Goal: Task Accomplishment & Management: Manage account settings

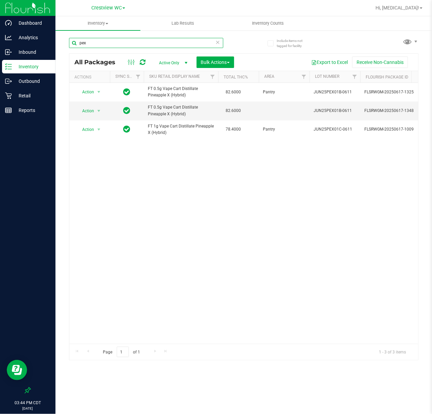
click at [104, 44] on input "pex" at bounding box center [146, 43] width 154 height 10
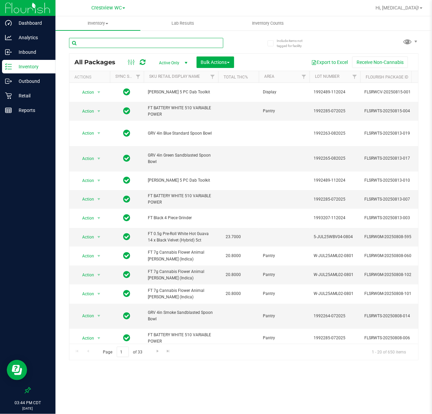
click at [119, 44] on input "text" at bounding box center [146, 43] width 154 height 10
paste input "FEB25BZK01C-0217"
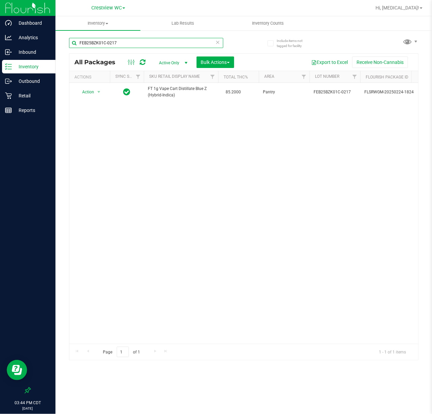
click at [129, 42] on input "FEB25BZK01C-0217" at bounding box center [146, 43] width 154 height 10
paste input "JEL02-022"
click at [118, 42] on input "FEB25JEL02-022" at bounding box center [146, 43] width 154 height 10
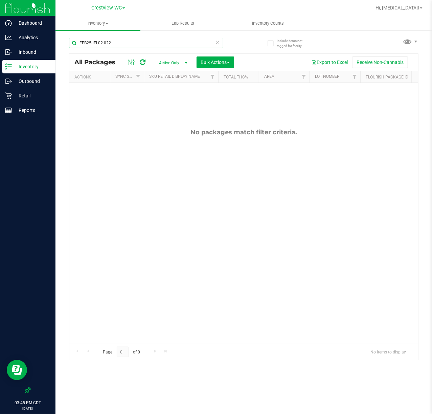
click at [118, 42] on input "FEB25JEL02-022" at bounding box center [146, 43] width 154 height 10
paste input "JUL24SBC02-0815"
type input "JUL24SBC02-0815"
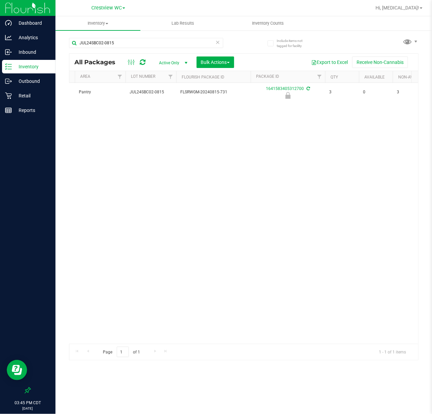
click at [102, 336] on div "Action Action Edit attributes Global inventory Locate package Package audit log…" at bounding box center [243, 213] width 349 height 261
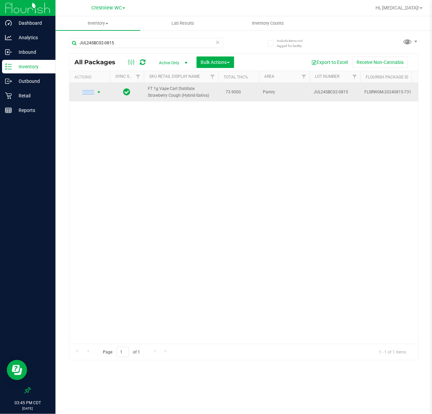
click at [94, 88] on span "Action" at bounding box center [85, 92] width 18 height 9
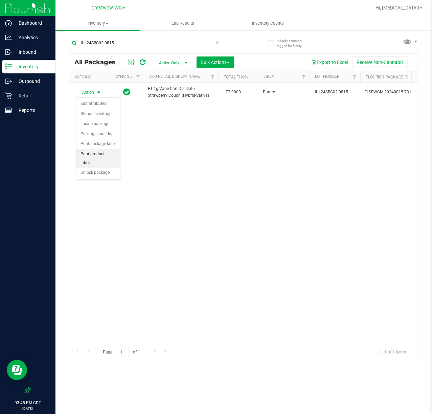
click at [90, 178] on ul "Edit attributes Global inventory Locate package Package audit log Print package…" at bounding box center [98, 138] width 44 height 79
click at [89, 176] on li "Unlock package" at bounding box center [98, 173] width 44 height 10
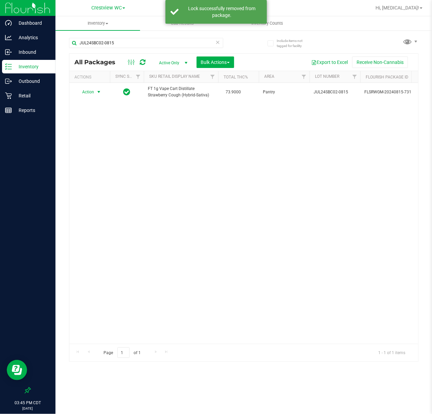
click at [92, 91] on span "Action" at bounding box center [85, 91] width 18 height 9
click at [98, 156] on li "Lock package" at bounding box center [102, 154] width 52 height 10
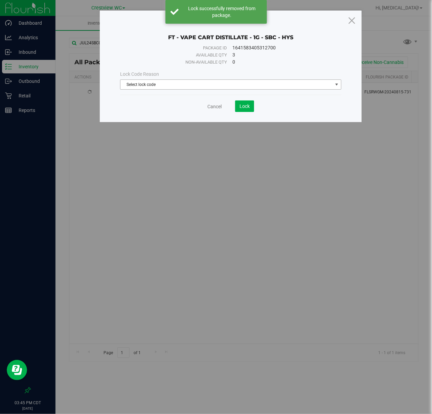
click at [152, 83] on span "Select lock code" at bounding box center [226, 84] width 212 height 9
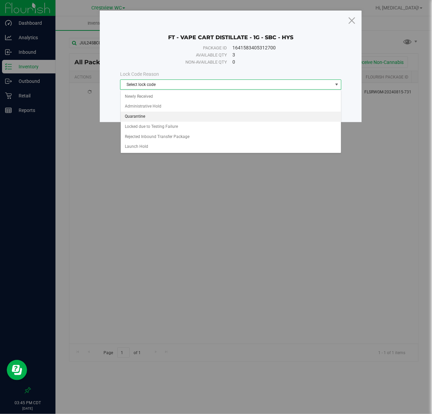
click at [142, 119] on li "Quarantine" at bounding box center [231, 117] width 220 height 10
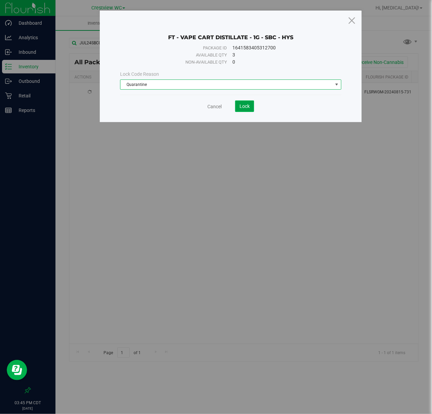
click at [241, 109] on span "Lock" at bounding box center [244, 105] width 10 height 5
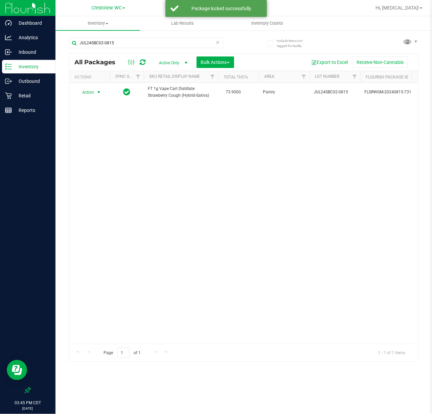
click at [89, 91] on span "Action" at bounding box center [85, 92] width 18 height 9
click at [95, 145] on li "Print package label" at bounding box center [98, 144] width 44 height 10
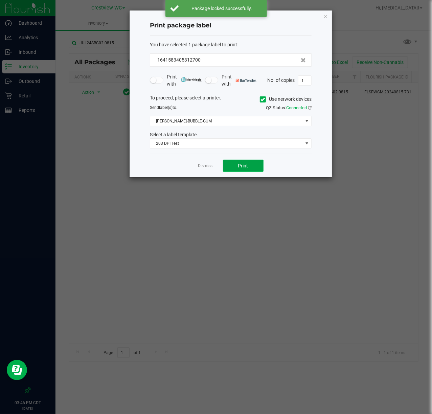
click at [240, 165] on span "Print" at bounding box center [243, 165] width 10 height 5
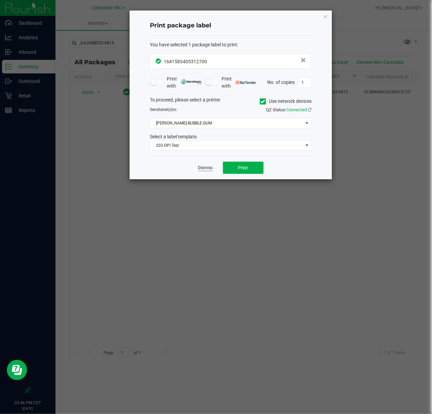
click at [208, 166] on link "Dismiss" at bounding box center [205, 168] width 15 height 6
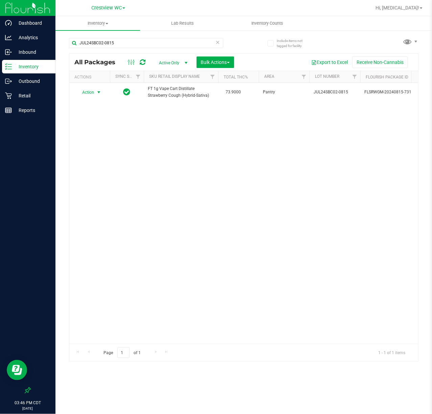
click at [196, 182] on div "Action Action Edit attributes Global inventory Locate package Package audit log…" at bounding box center [243, 213] width 349 height 261
click at [133, 41] on input "JUL24SBC02-0815" at bounding box center [146, 43] width 154 height 10
click at [134, 39] on input "JUL24SBC02-0815" at bounding box center [146, 43] width 154 height 10
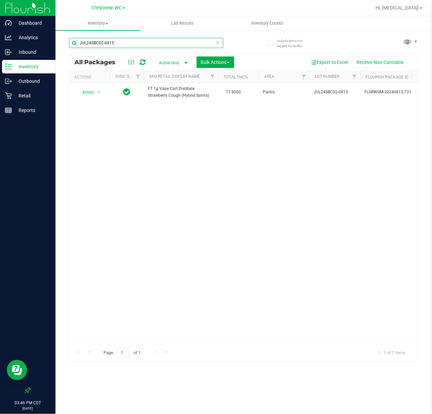
click at [134, 39] on input "JUL24SBC02-0815" at bounding box center [146, 43] width 154 height 10
paste input "OCT24JEL01-1001"
type input "OCT24JEL01-1001"
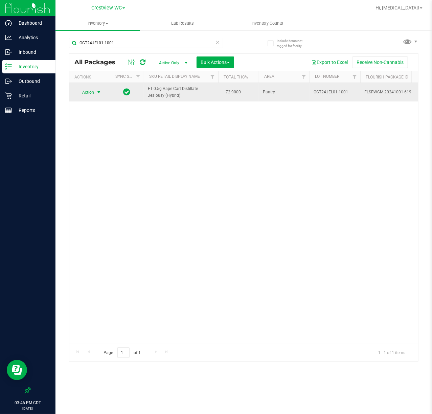
click at [86, 94] on span "Action" at bounding box center [85, 92] width 18 height 9
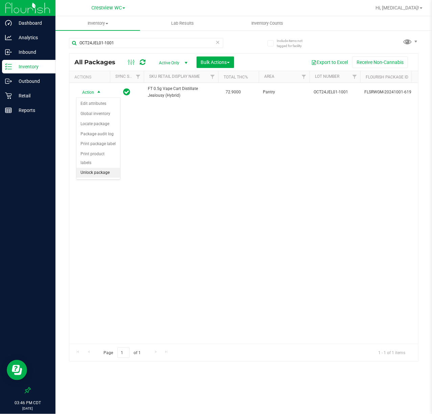
click at [90, 177] on li "Unlock package" at bounding box center [98, 173] width 44 height 10
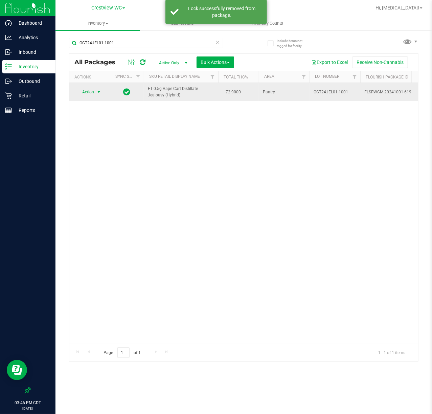
click at [92, 93] on span "Action" at bounding box center [85, 91] width 18 height 9
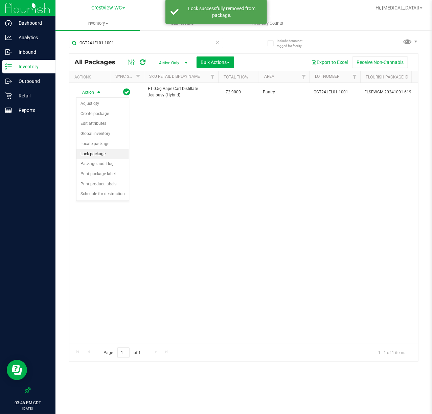
click at [91, 155] on li "Lock package" at bounding box center [102, 154] width 52 height 10
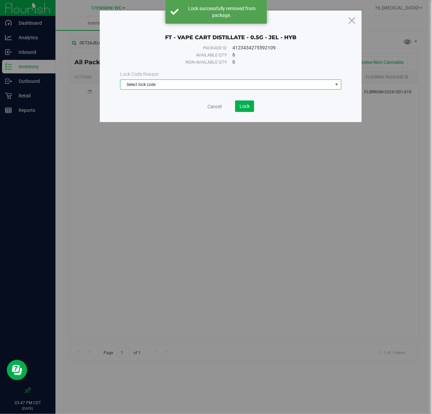
click at [151, 82] on span "Select lock code" at bounding box center [226, 84] width 212 height 9
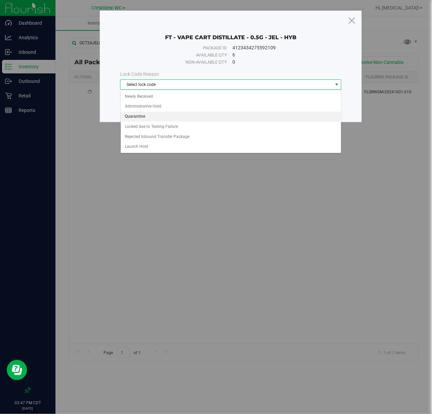
click at [140, 118] on li "Quarantine" at bounding box center [231, 117] width 220 height 10
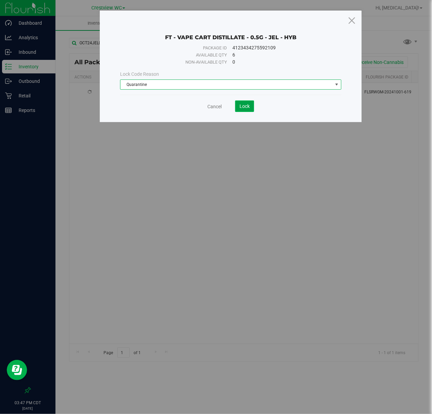
click at [244, 107] on span "Lock" at bounding box center [244, 105] width 10 height 5
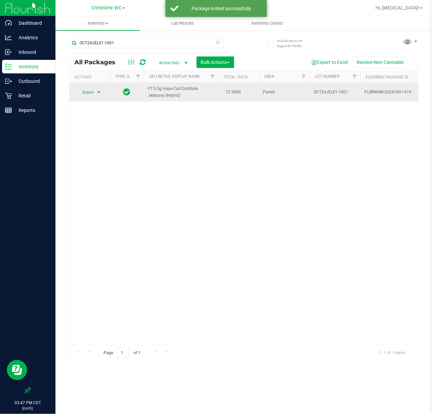
click at [96, 93] on span "select" at bounding box center [98, 92] width 5 height 5
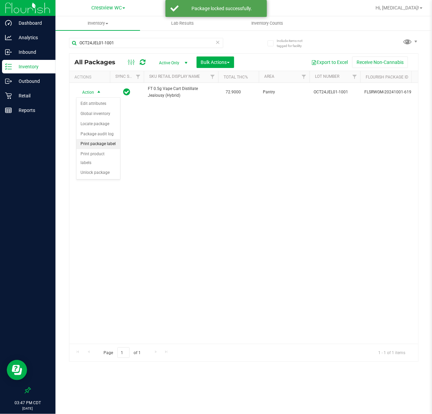
click at [99, 148] on li "Print package label" at bounding box center [98, 144] width 44 height 10
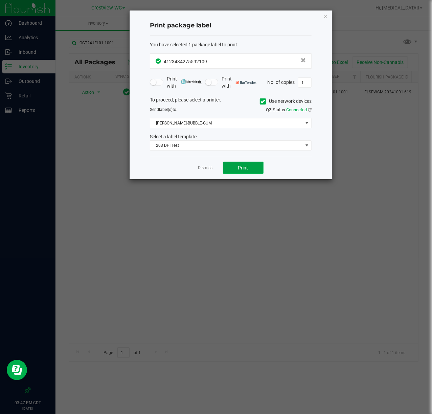
click at [251, 170] on button "Print" at bounding box center [243, 168] width 41 height 12
click at [201, 168] on link "Dismiss" at bounding box center [205, 168] width 15 height 6
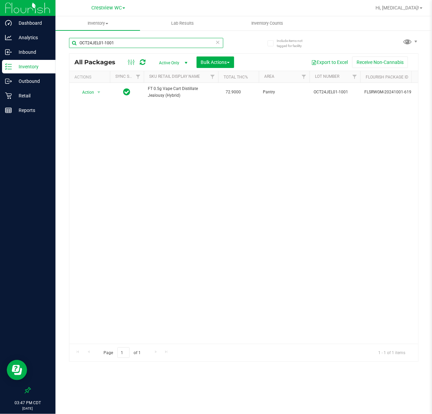
click at [119, 42] on input "OCT24JEL01-1001" at bounding box center [146, 43] width 154 height 10
click at [120, 41] on input "OCT24JEL01-1001" at bounding box center [146, 43] width 154 height 10
paste input "SEP24WZK01-0912"
click at [153, 41] on input "OCT24JEL01-SEP24WZK01-0912" at bounding box center [146, 43] width 154 height 10
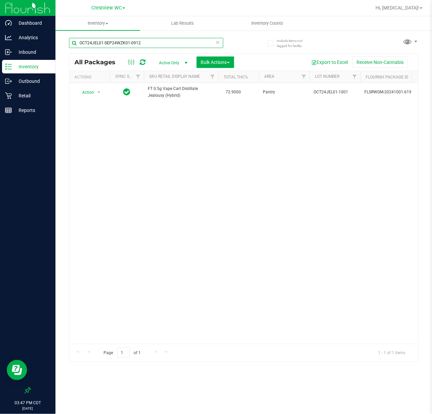
click at [153, 41] on input "OCT24JEL01-SEP24WZK01-0912" at bounding box center [146, 43] width 154 height 10
paste input "text"
type input "SEP24WZK01-0912"
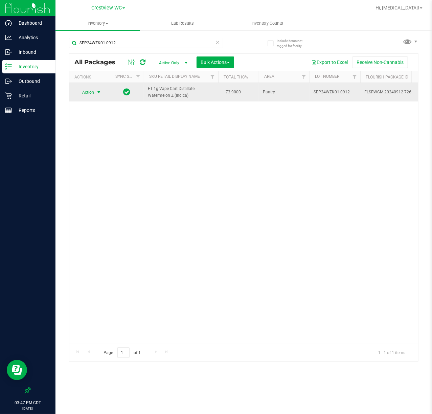
click at [91, 94] on span "Action" at bounding box center [85, 92] width 18 height 9
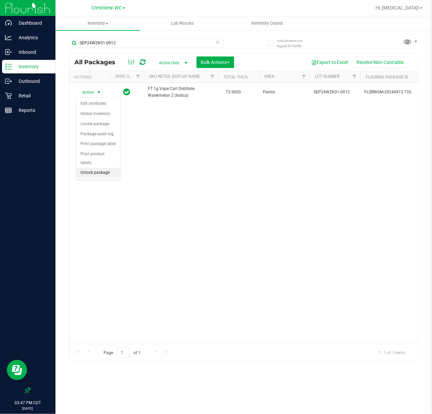
click at [94, 170] on li "Unlock package" at bounding box center [98, 173] width 44 height 10
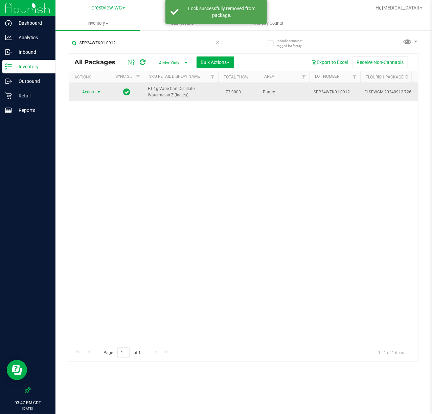
click at [90, 93] on span "Action" at bounding box center [85, 91] width 18 height 9
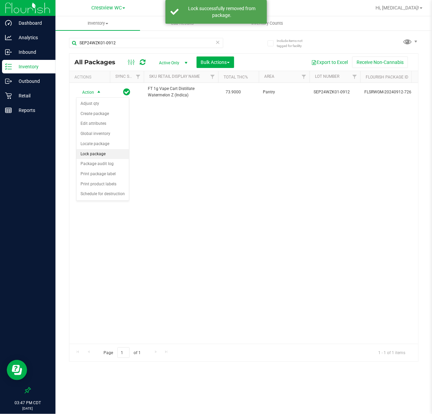
click at [92, 157] on li "Lock package" at bounding box center [102, 154] width 52 height 10
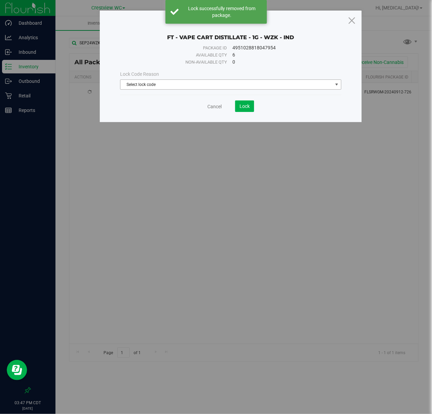
click at [153, 84] on span "Select lock code" at bounding box center [226, 84] width 212 height 9
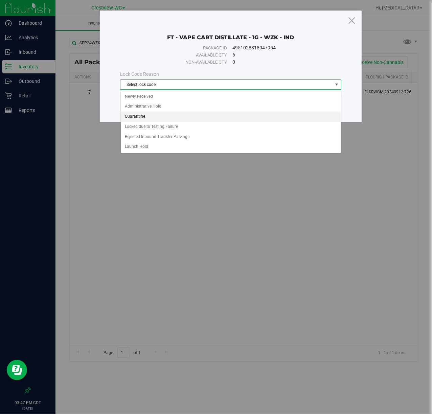
click at [143, 115] on li "Quarantine" at bounding box center [231, 117] width 220 height 10
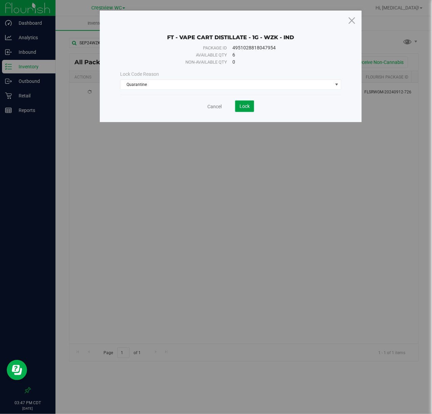
click at [247, 108] on span "Lock" at bounding box center [244, 105] width 10 height 5
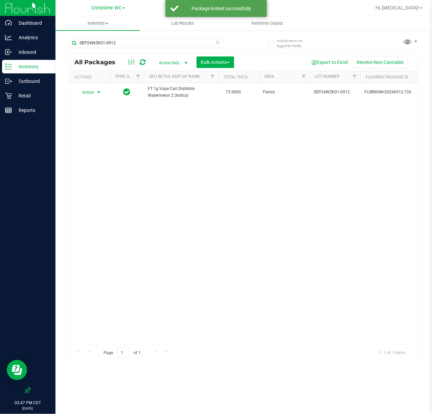
click at [93, 93] on span "Action" at bounding box center [85, 92] width 18 height 9
click at [102, 144] on li "Print package label" at bounding box center [98, 144] width 44 height 10
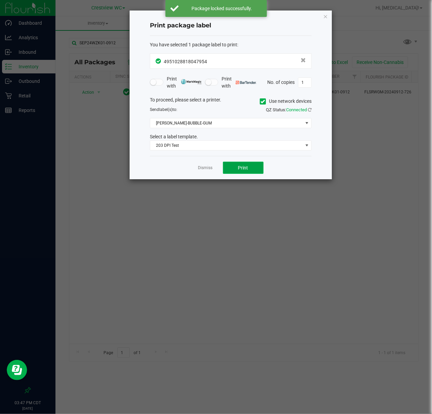
click at [235, 168] on button "Print" at bounding box center [243, 168] width 41 height 12
click at [210, 167] on link "Dismiss" at bounding box center [205, 168] width 15 height 6
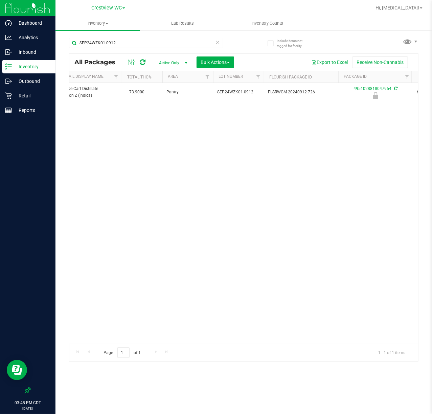
scroll to position [0, 145]
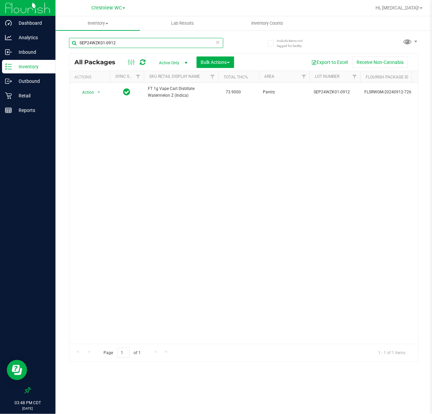
click at [124, 42] on input "SEP24WZK01-0912" at bounding box center [146, 43] width 154 height 10
paste input "2-0919"
type input "SEP24WZK02-0919"
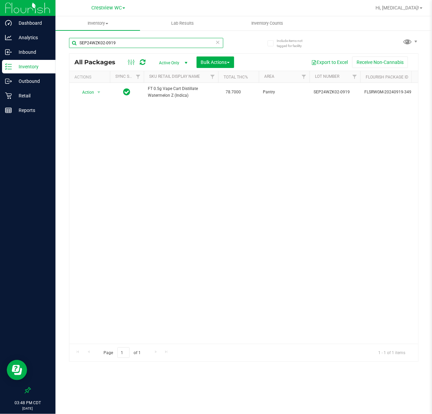
scroll to position [0, 62]
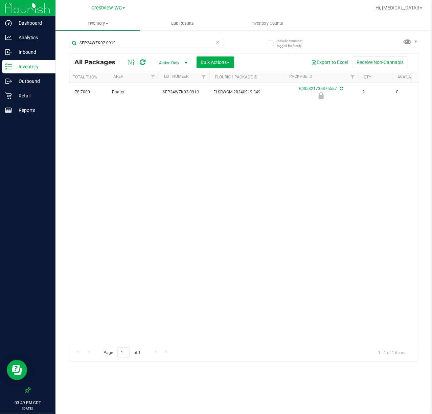
click at [95, 337] on div "Action Action Edit attributes Global inventory Locate package Package audit log…" at bounding box center [243, 213] width 349 height 261
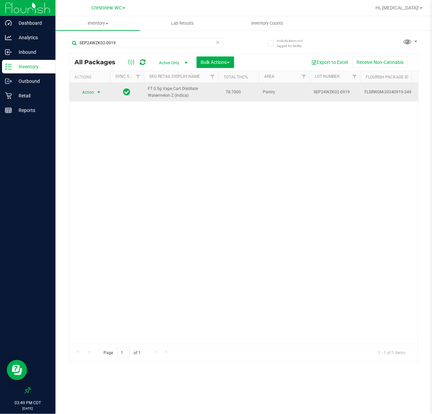
click at [88, 92] on span "Action" at bounding box center [85, 92] width 18 height 9
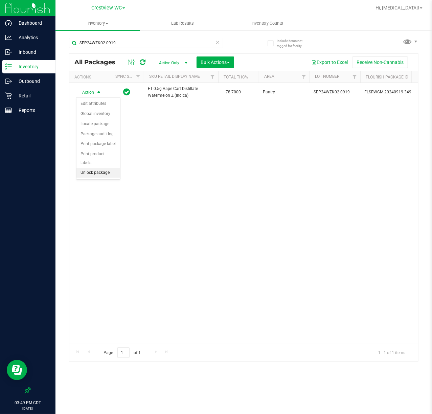
click at [93, 176] on li "Unlock package" at bounding box center [98, 173] width 44 height 10
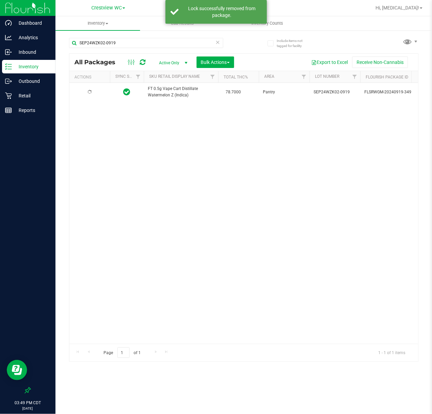
click at [95, 93] on div at bounding box center [89, 92] width 32 height 6
click at [91, 94] on span "Action" at bounding box center [85, 91] width 18 height 9
click at [100, 156] on li "Lock package" at bounding box center [102, 154] width 52 height 10
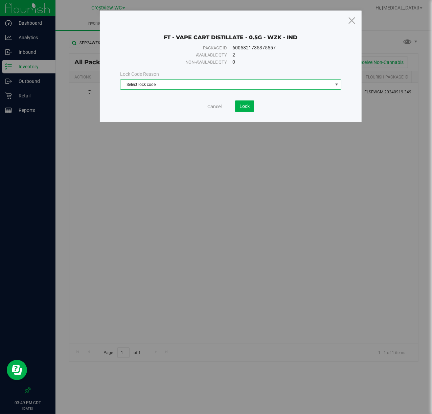
click at [148, 87] on span "Select lock code" at bounding box center [226, 84] width 212 height 9
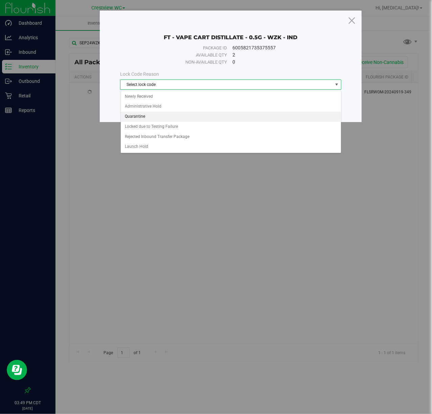
click at [145, 116] on li "Quarantine" at bounding box center [231, 117] width 220 height 10
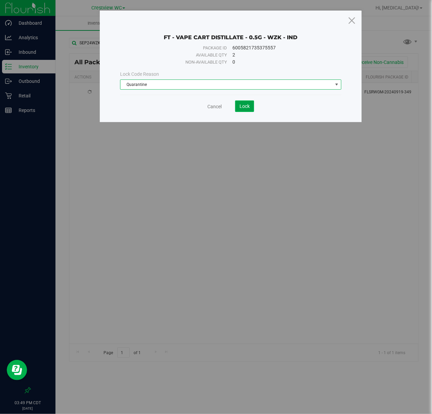
click at [241, 109] on span "Lock" at bounding box center [244, 105] width 10 height 5
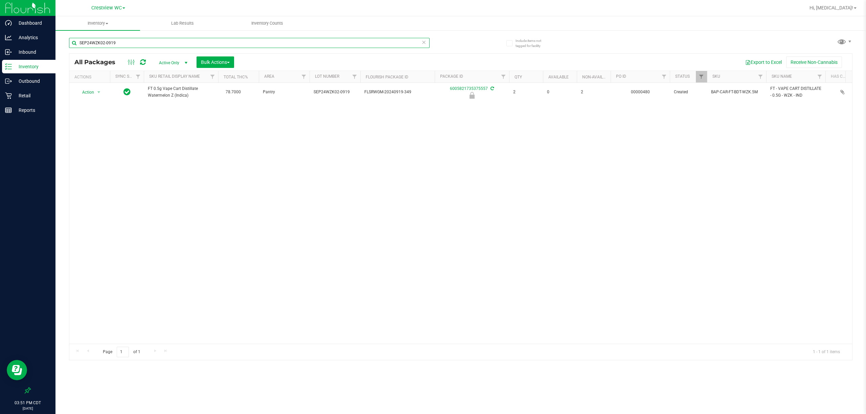
click at [160, 47] on input "SEP24WZK02-0919" at bounding box center [249, 43] width 361 height 10
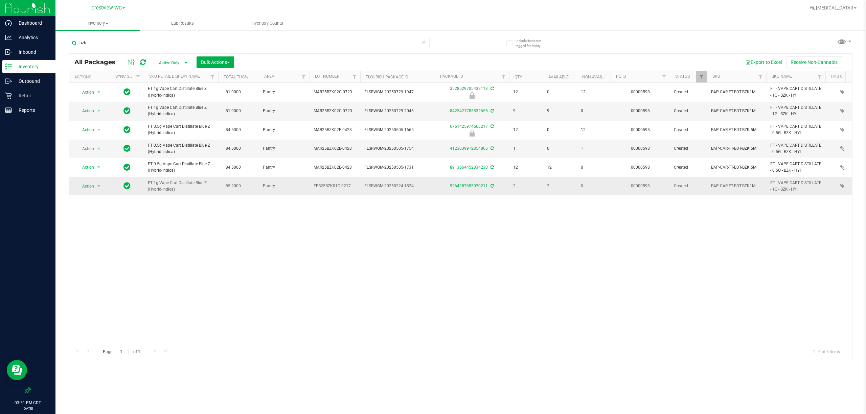
click at [176, 192] on span "FT 1g Vape Cart Distillate Blue Z (Hybrid-Indica)" at bounding box center [181, 186] width 66 height 13
click at [163, 190] on span "FT 1g Vape Cart Distillate Blue Z (Hybrid-Indica)" at bounding box center [181, 186] width 66 height 13
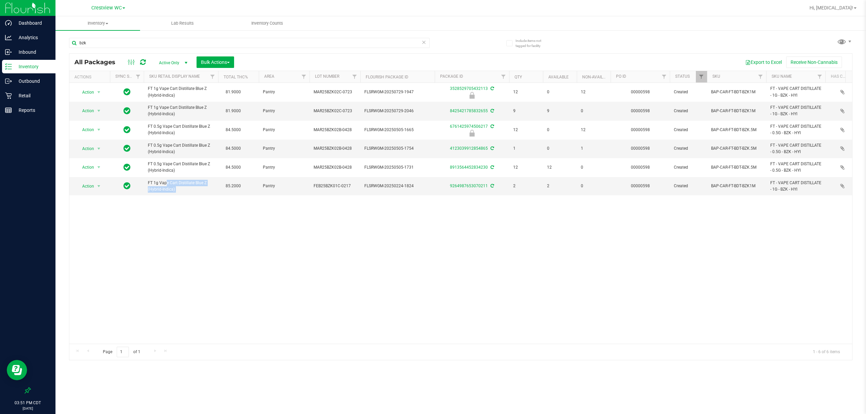
copy td "FT 1g Vape Cart Distillate Blue Z (Hybrid-Indica)"
click at [168, 42] on input "bzk" at bounding box center [249, 43] width 361 height 10
paste input "FT 1g Vape Cart Distillate Blue Z (Hybrid-Indica)"
type input "FT 1g Vape Cart Distillate Blue Z (Hybrid-Indica)"
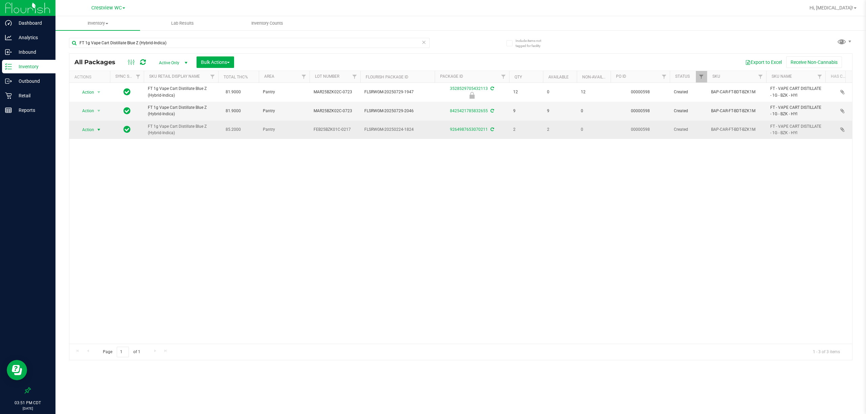
click at [84, 132] on span "Action" at bounding box center [85, 129] width 18 height 9
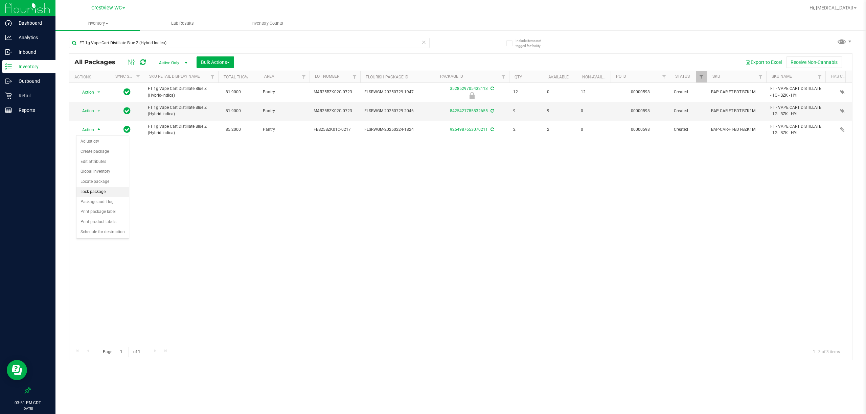
click at [95, 195] on li "Lock package" at bounding box center [102, 192] width 52 height 10
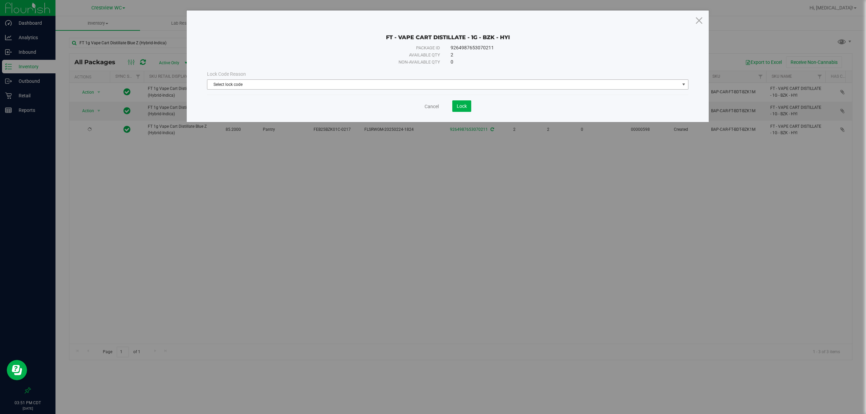
click at [346, 86] on span "Select lock code" at bounding box center [443, 84] width 472 height 9
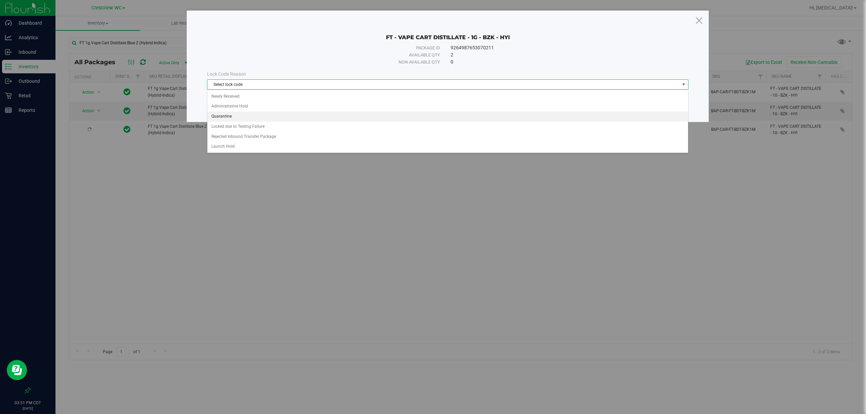
click at [234, 120] on li "Quarantine" at bounding box center [447, 117] width 480 height 10
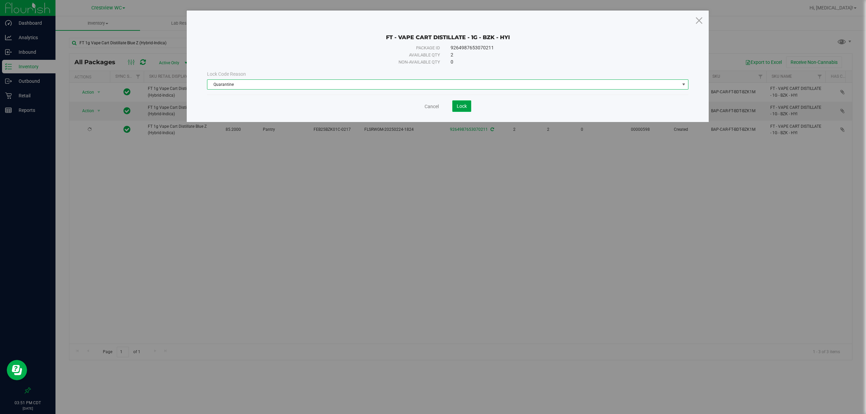
click at [432, 103] on button "Lock" at bounding box center [461, 105] width 19 height 11
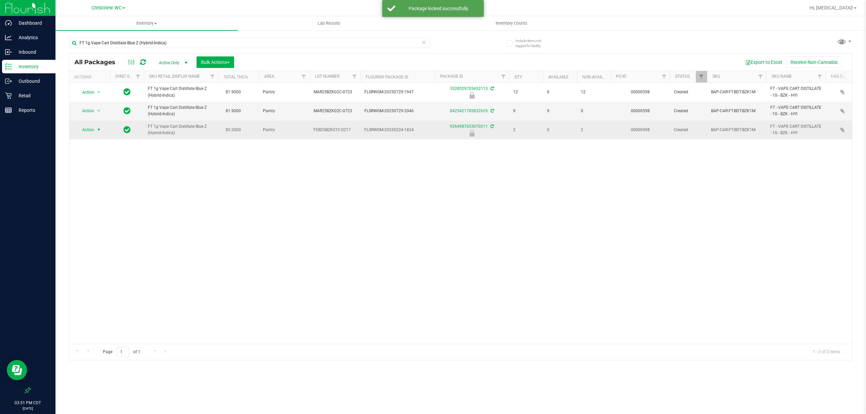
click at [89, 132] on span "Action" at bounding box center [85, 129] width 18 height 9
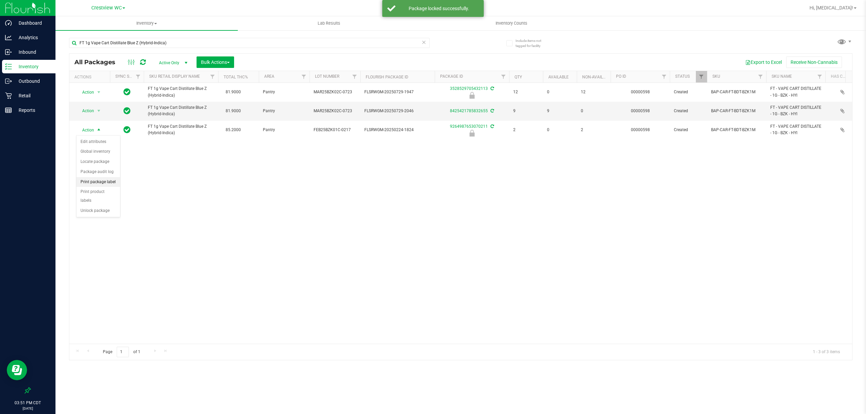
click at [99, 182] on li "Print package label" at bounding box center [98, 182] width 44 height 10
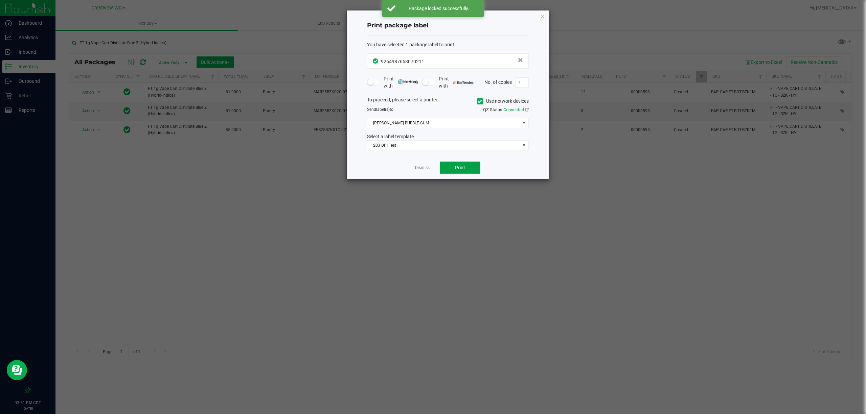
click at [432, 170] on span "Print" at bounding box center [460, 167] width 10 height 5
click at [417, 169] on link "Dismiss" at bounding box center [422, 168] width 15 height 6
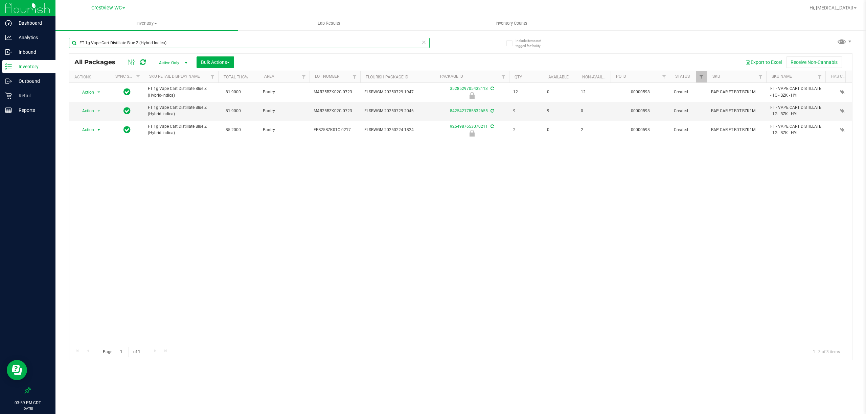
click at [224, 43] on input "FT 1g Vape Cart Distillate Blue Z (Hybrid-Indica)" at bounding box center [249, 43] width 361 height 10
type input "9309776785529619"
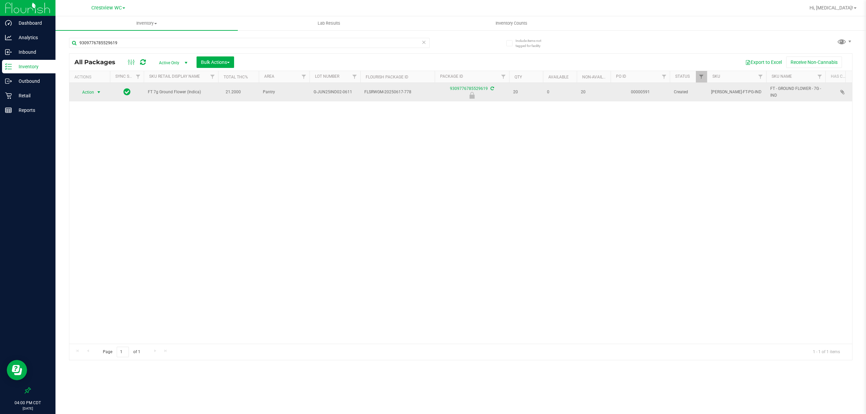
click at [95, 88] on span "select" at bounding box center [99, 92] width 8 height 9
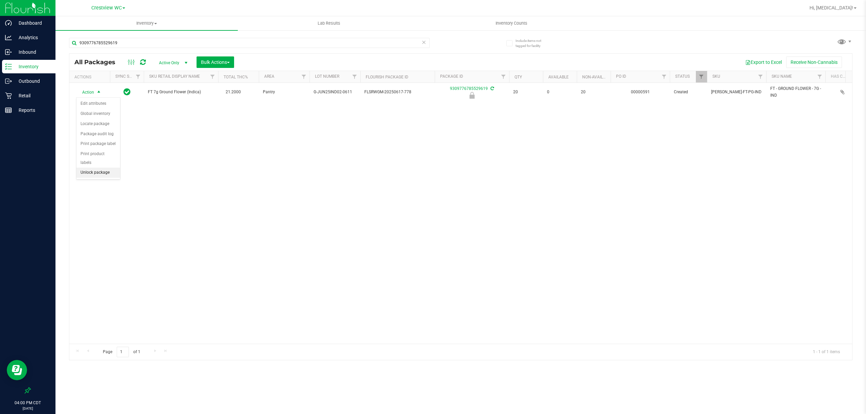
click at [97, 177] on li "Unlock package" at bounding box center [98, 173] width 44 height 10
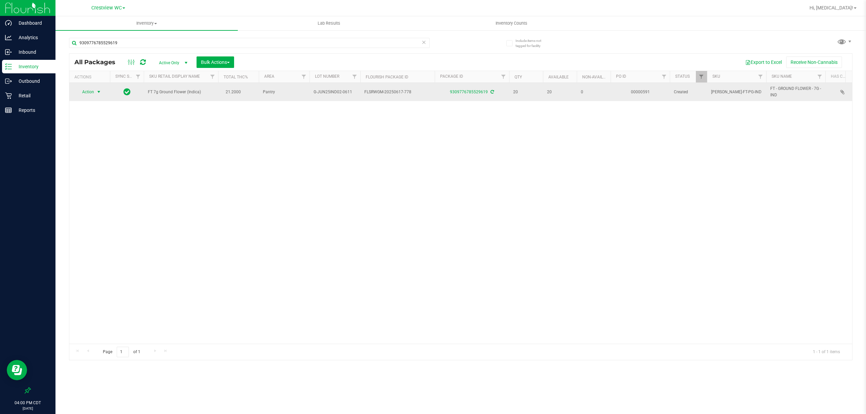
click at [93, 91] on span "Action" at bounding box center [85, 91] width 18 height 9
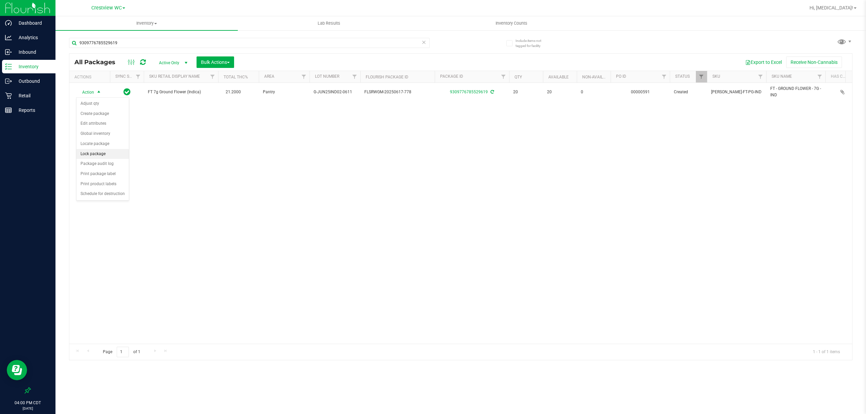
click at [92, 156] on li "Lock package" at bounding box center [102, 154] width 52 height 10
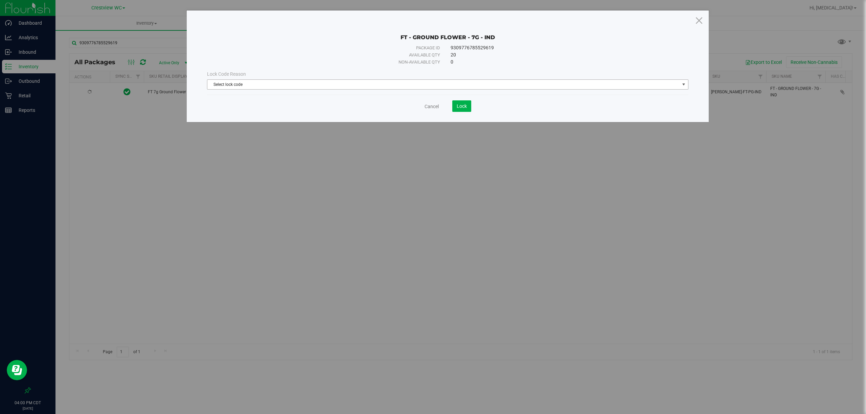
click at [432, 83] on span "Select lock code" at bounding box center [443, 84] width 472 height 9
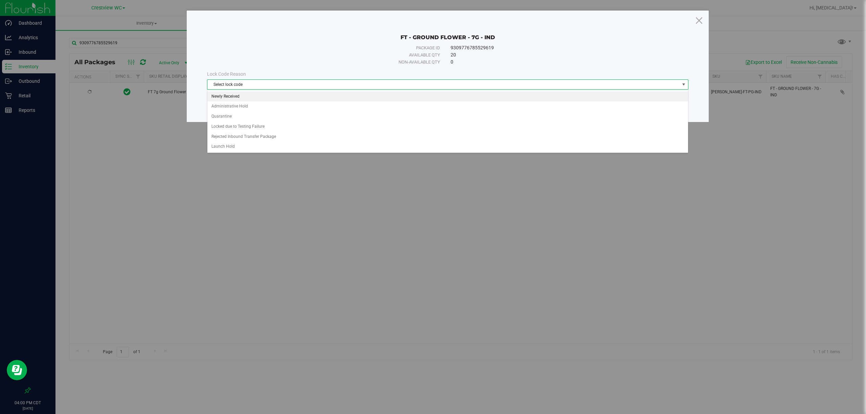
click at [239, 95] on li "Newly Received" at bounding box center [447, 97] width 480 height 10
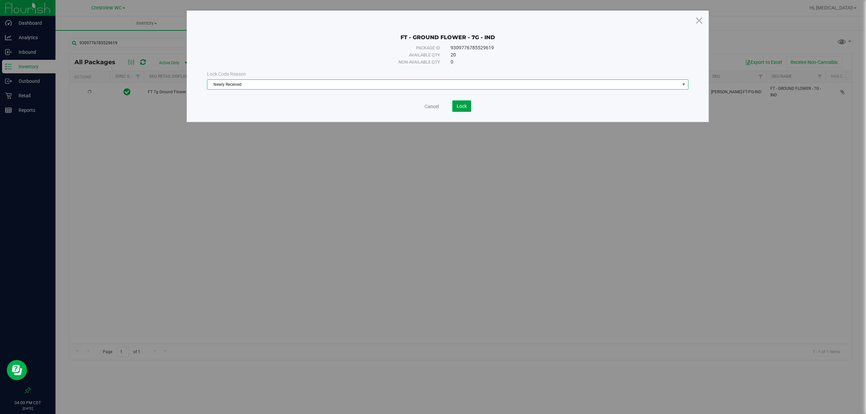
click at [432, 106] on span "Lock" at bounding box center [462, 105] width 10 height 5
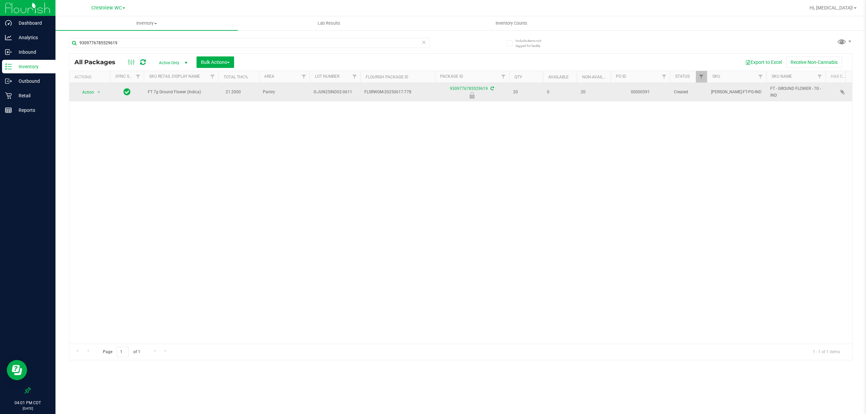
click at [183, 94] on span "FT 7g Ground Flower (Indica)" at bounding box center [181, 92] width 66 height 6
copy td "FT 7g Ground Flower (Indica)"
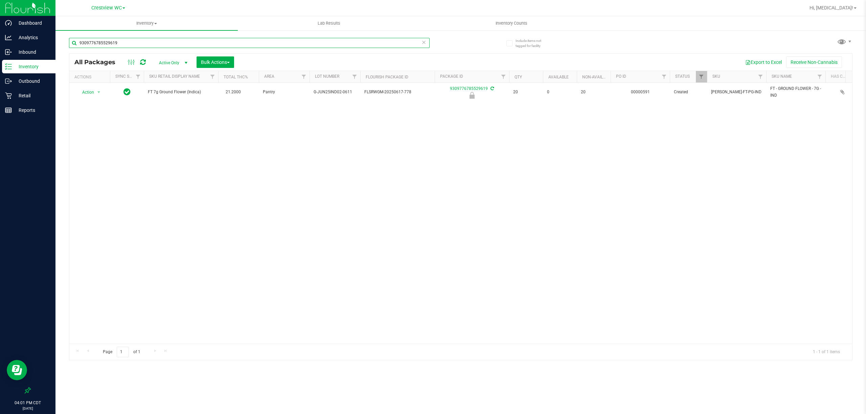
click at [197, 40] on input "9309776785529619" at bounding box center [249, 43] width 361 height 10
paste input "FT 7g Ground Flower (Indica)"
type input "FT 7g Ground Flower (Indica)"
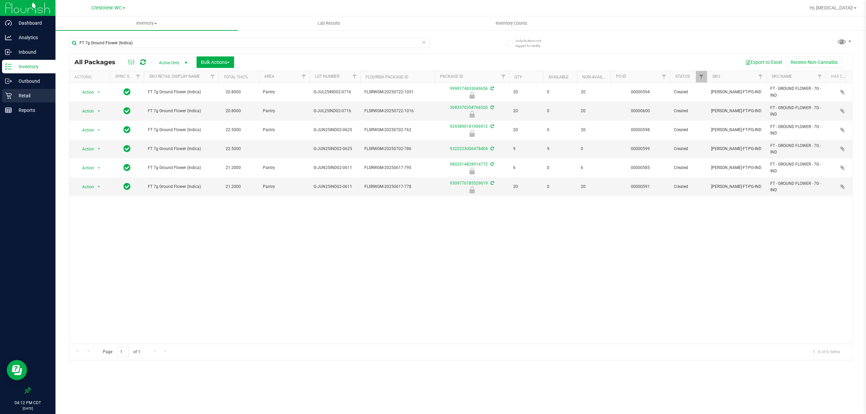
click at [14, 94] on p "Retail" at bounding box center [32, 96] width 41 height 8
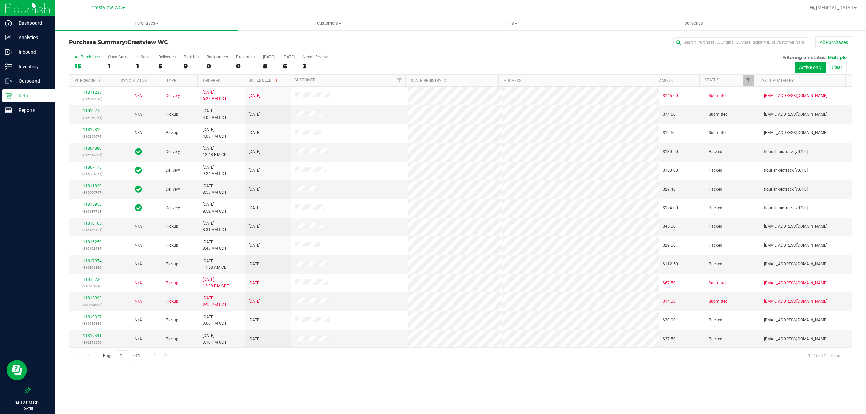
click at [183, 61] on div "All Purchases 15 Open Carts 1 In Store 1 Deliveries 5 PickUps 9 Back-orders 0 P…" at bounding box center [460, 63] width 783 height 23
click at [187, 61] on label "PickUps 9" at bounding box center [191, 64] width 15 height 19
click at [0, 0] on input "PickUps 9" at bounding box center [0, 0] width 0 height 0
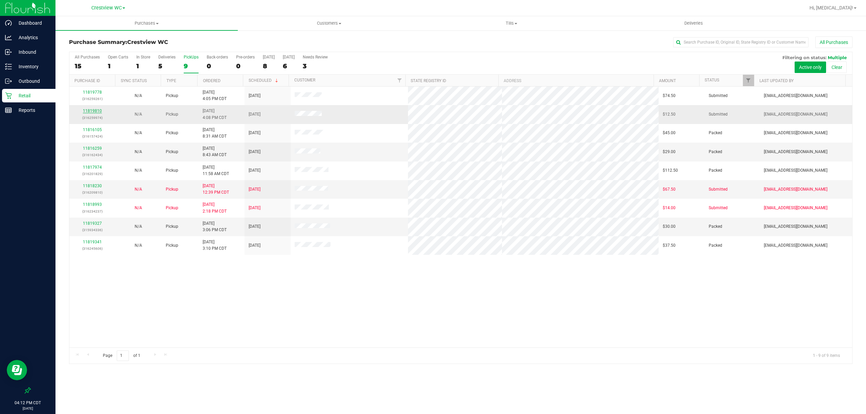
click at [92, 112] on link "11819810" at bounding box center [92, 111] width 19 height 5
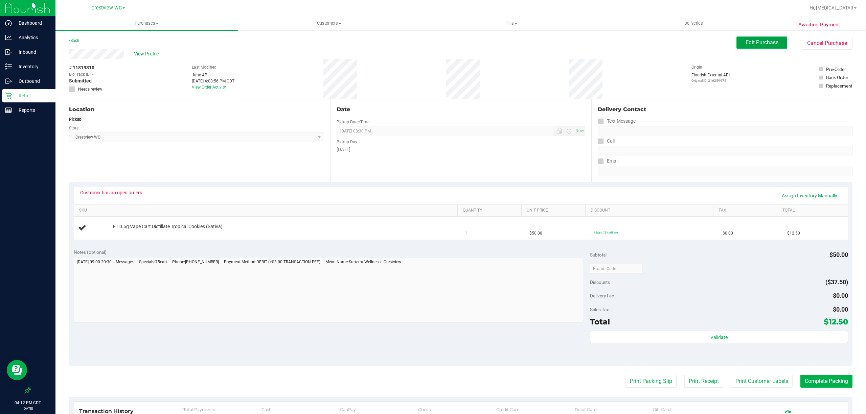
click at [432, 41] on span "Edit Purchase" at bounding box center [761, 42] width 33 height 6
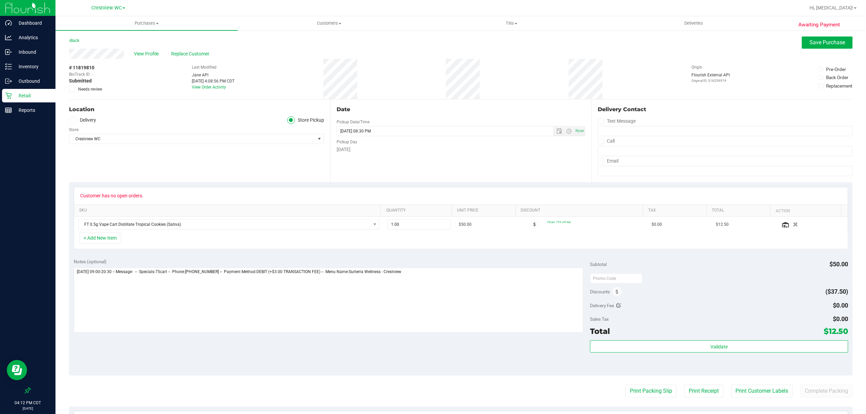
click at [89, 90] on span "Needs review" at bounding box center [90, 89] width 24 height 6
click at [0, 0] on input "Needs review" at bounding box center [0, 0] width 0 height 0
click at [432, 296] on textarea at bounding box center [328, 300] width 509 height 65
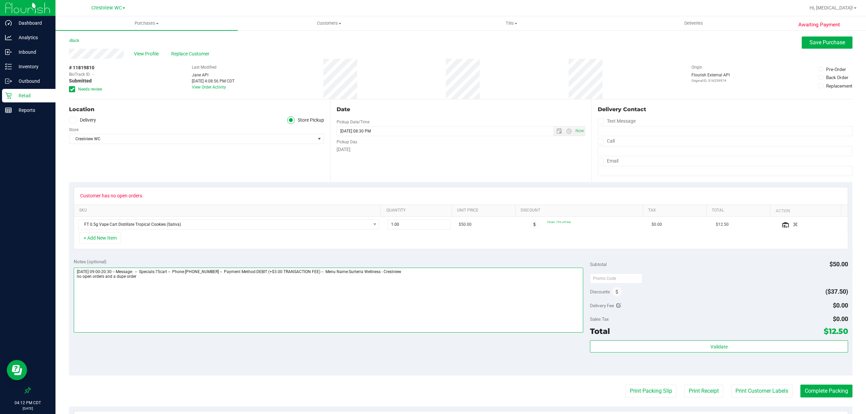
type textarea "Thursday 08/21/2025 09:00-20:30 -- Message: -- Specials:75cart -- Phone:7178267…"
click at [432, 37] on div "Awaiting Payment Back Save Purchase View Profile Replace Customer # 11819810 Bi…" at bounding box center [460, 288] width 810 height 517
click at [432, 40] on span "Save Purchase" at bounding box center [827, 42] width 36 height 6
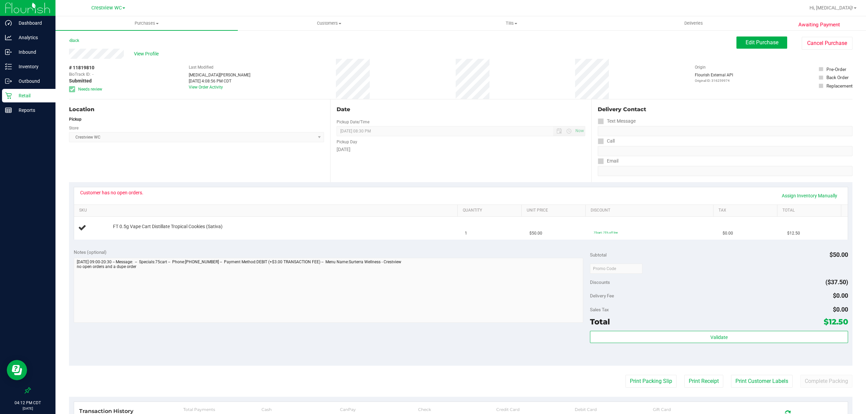
click at [148, 59] on div "# 11819810 BioTrack ID: - Submitted Needs review Last Modified Alora Ross Aug 2…" at bounding box center [460, 79] width 783 height 40
click at [136, 51] on span "View Profile" at bounding box center [147, 53] width 27 height 7
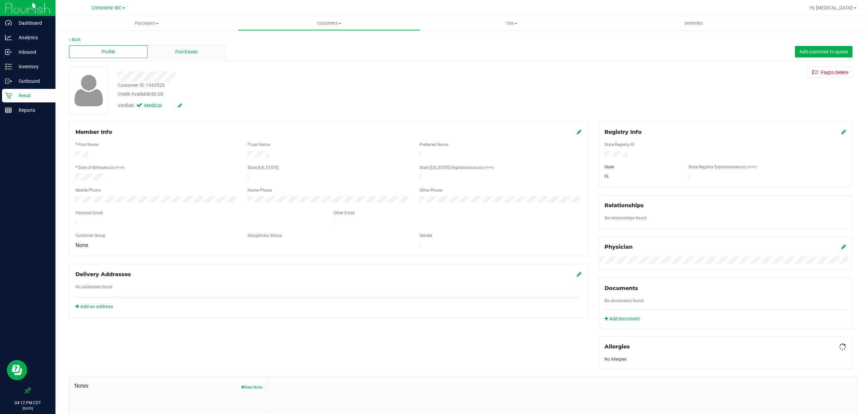
click at [197, 52] on div "Purchases" at bounding box center [186, 51] width 78 height 13
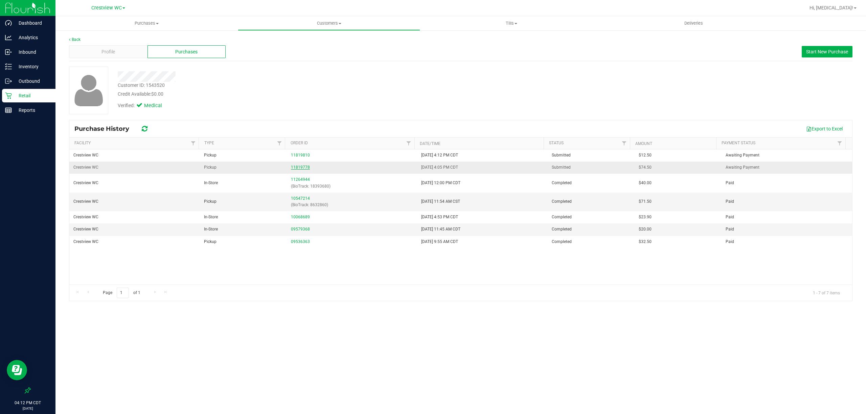
click at [296, 169] on link "11819778" at bounding box center [300, 167] width 19 height 5
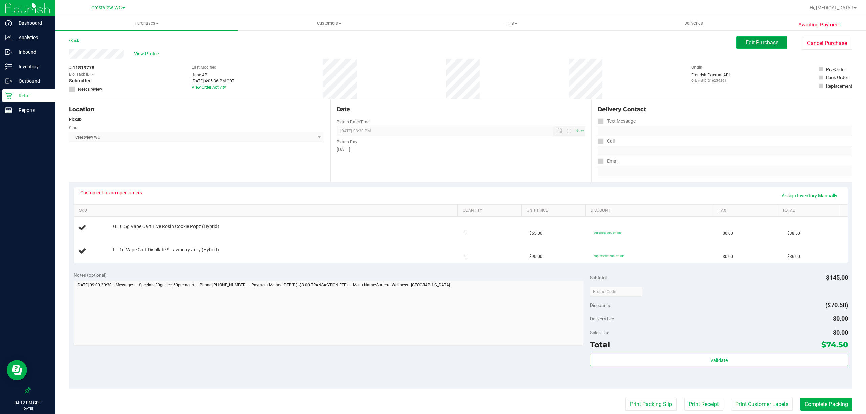
click at [432, 41] on span "Edit Purchase" at bounding box center [761, 42] width 33 height 6
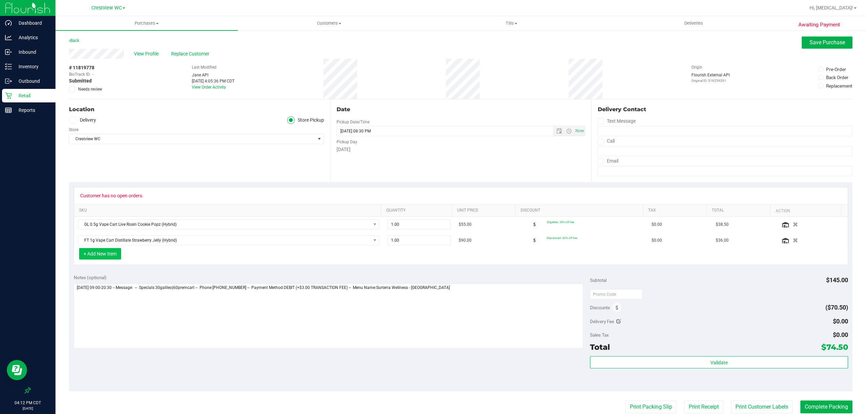
click at [95, 260] on button "+ Add New Item" at bounding box center [100, 253] width 42 height 11
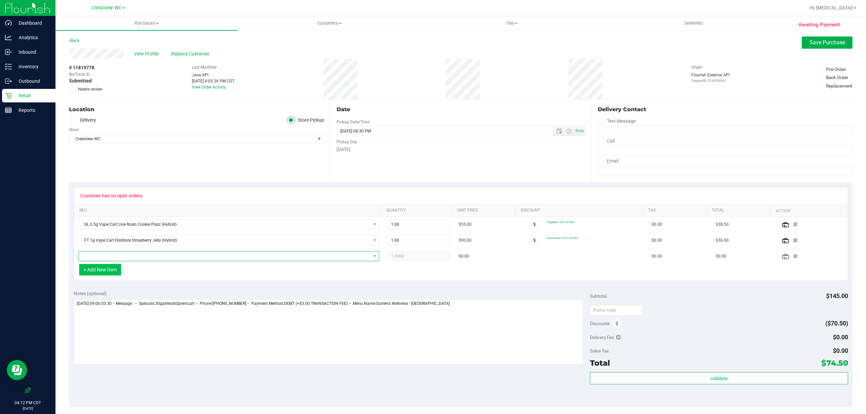
click at [95, 260] on span "NO DATA FOUND" at bounding box center [224, 256] width 292 height 9
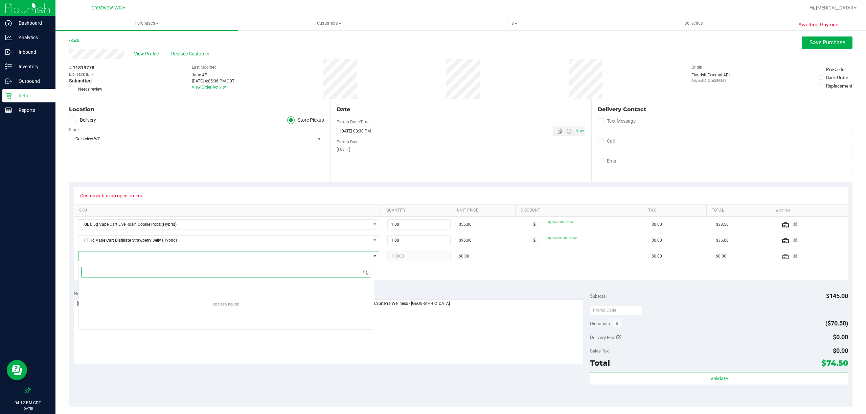
scroll to position [10, 296]
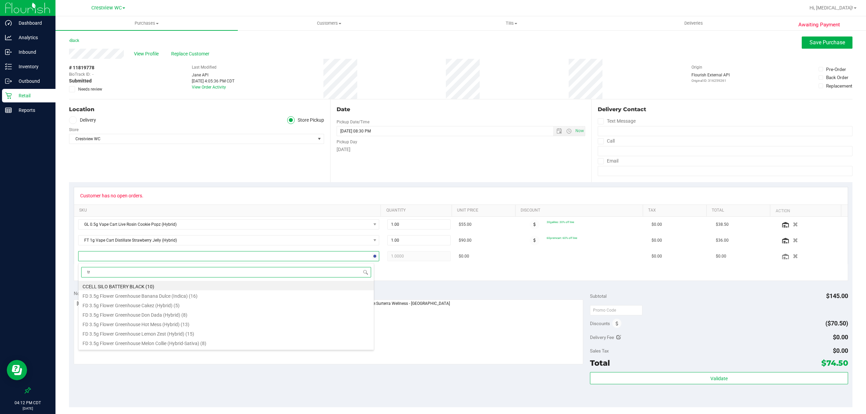
type input "trk"
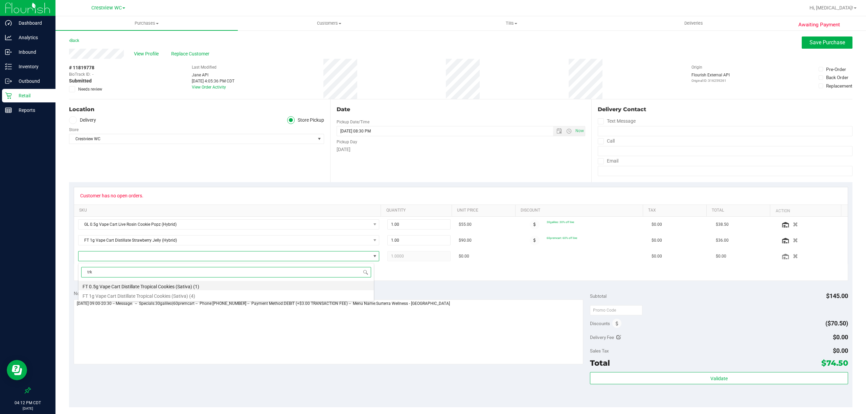
click at [116, 287] on li "FT 0.5g Vape Cart Distillate Tropical Cookies (Sativa) (1)" at bounding box center [225, 285] width 295 height 9
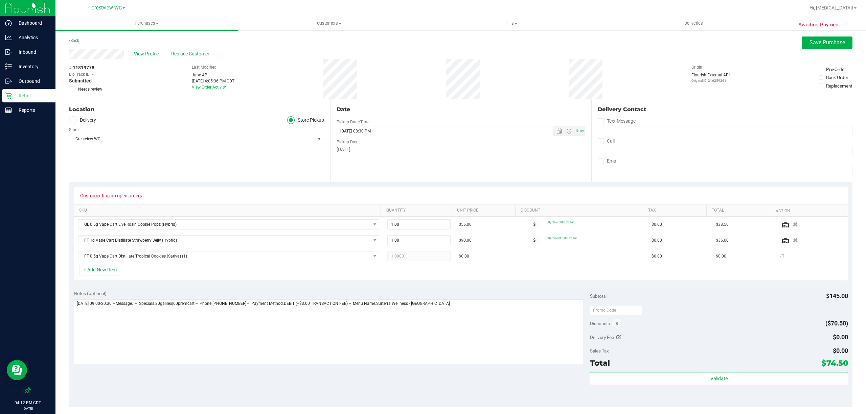
click at [344, 281] on div "+ Add New Item" at bounding box center [461, 272] width 774 height 17
click at [432, 314] on textarea at bounding box center [328, 332] width 509 height 65
click at [88, 91] on span "Needs review" at bounding box center [90, 89] width 24 height 6
click at [0, 0] on input "Needs review" at bounding box center [0, 0] width 0 height 0
click at [432, 345] on textarea at bounding box center [328, 332] width 509 height 65
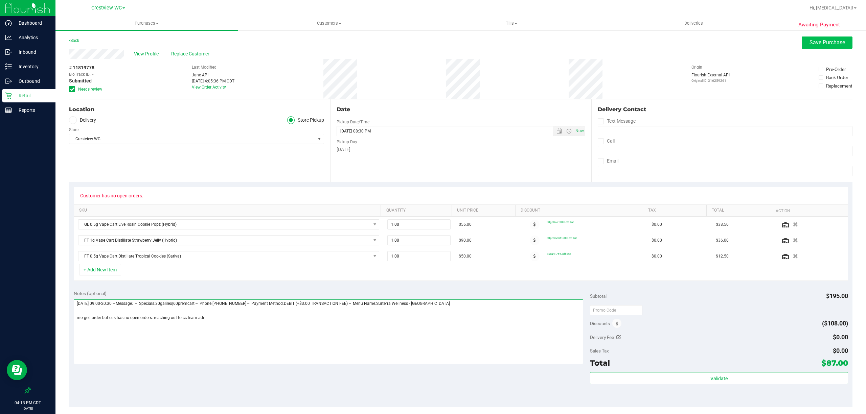
type textarea "Thursday 08/21/2025 09:00-20:30 -- Message: -- Specials:30galileo|60premcart --…"
click at [432, 39] on button "Save Purchase" at bounding box center [827, 43] width 51 height 12
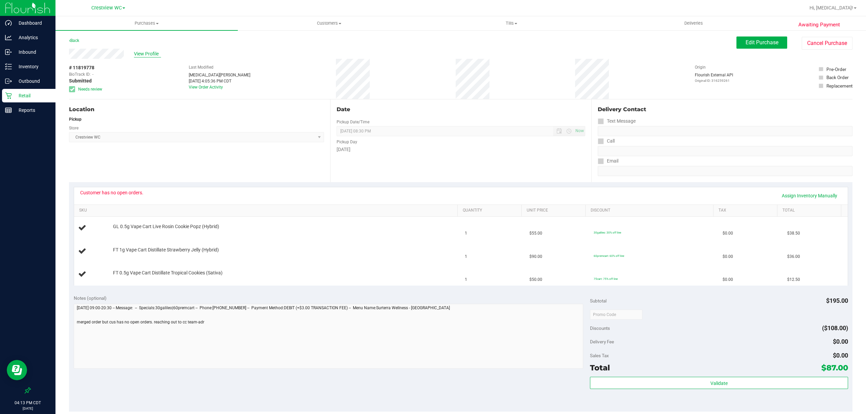
click at [143, 53] on span "View Profile" at bounding box center [147, 53] width 27 height 7
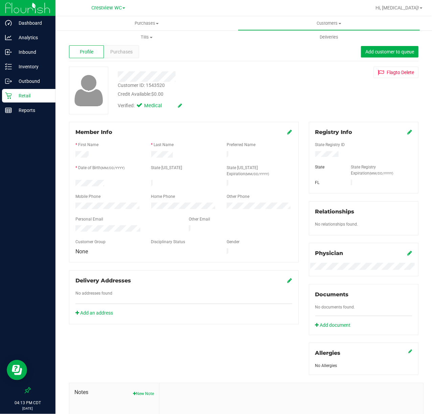
click at [157, 85] on div "Customer ID: 1543520" at bounding box center [141, 85] width 47 height 7
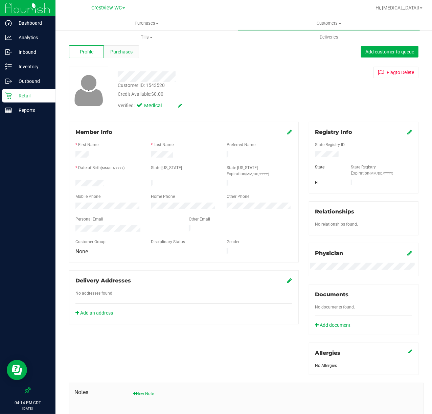
click at [119, 47] on div "Purchases" at bounding box center [121, 51] width 35 height 13
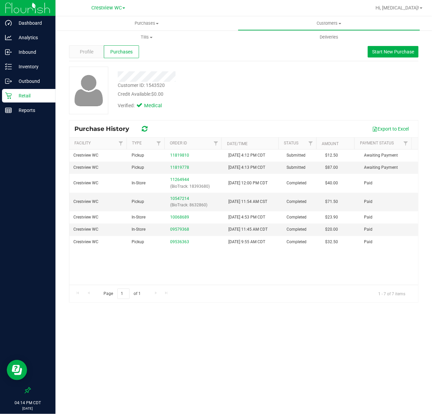
click at [17, 94] on p "Retail" at bounding box center [32, 96] width 41 height 8
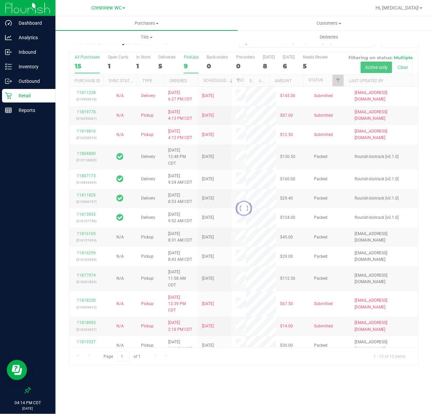
click at [186, 62] on label "PickUps 9" at bounding box center [191, 64] width 15 height 19
click at [0, 0] on input "PickUps 9" at bounding box center [0, 0] width 0 height 0
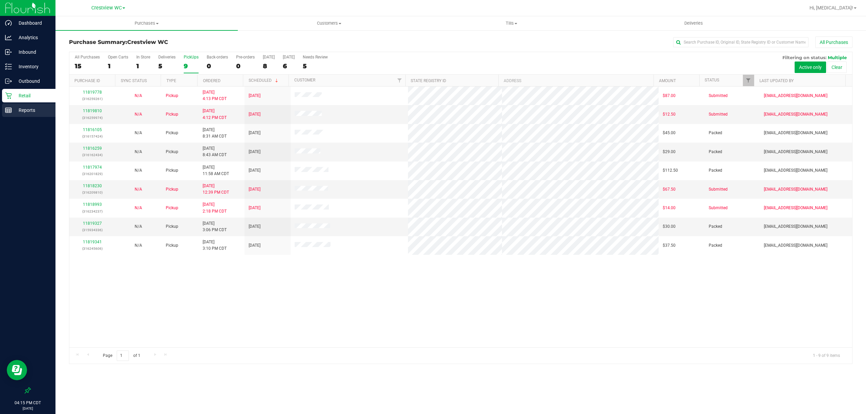
click at [24, 110] on p "Reports" at bounding box center [32, 110] width 41 height 8
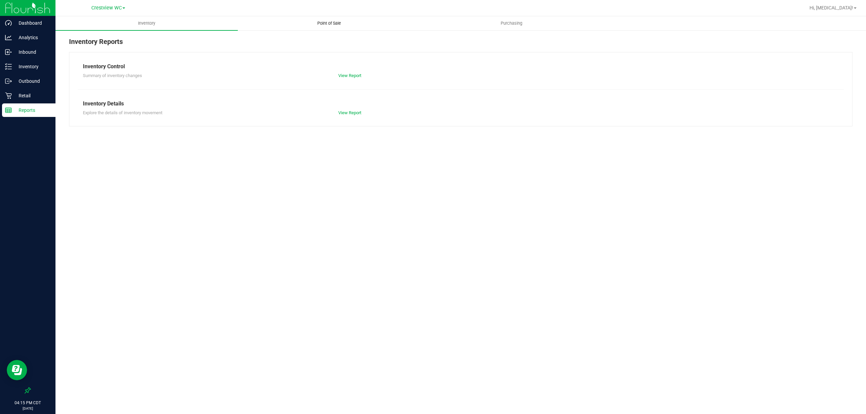
click at [331, 27] on uib-tab-heading "Point of Sale" at bounding box center [329, 24] width 182 height 14
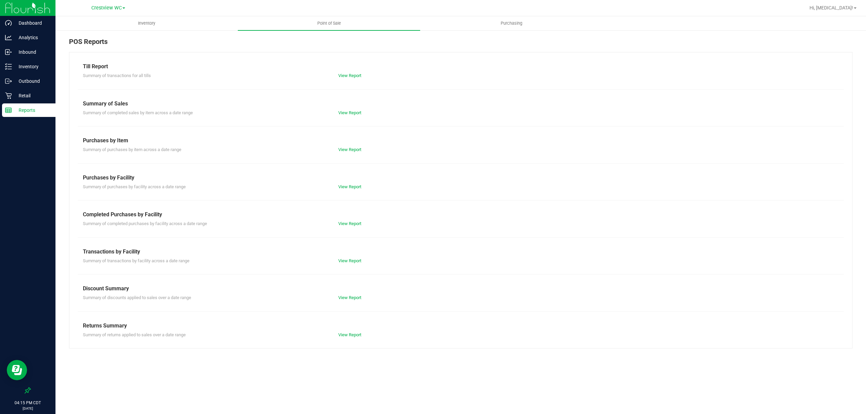
click at [354, 218] on div "Completed Purchases by Facility" at bounding box center [461, 215] width 756 height 8
click at [351, 223] on link "View Report" at bounding box center [349, 223] width 23 height 5
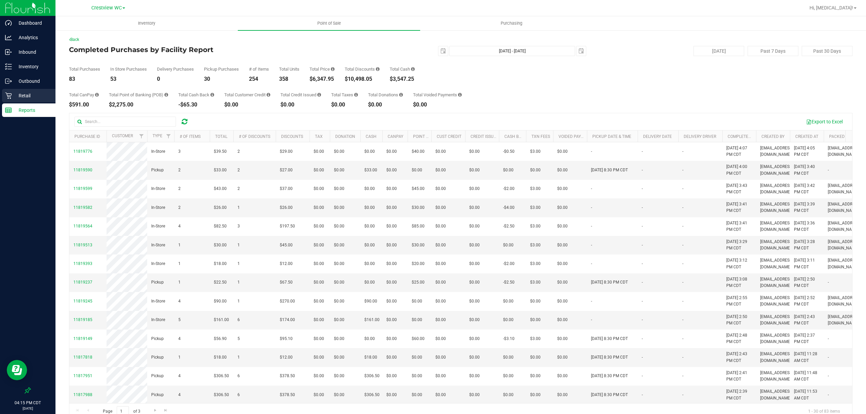
click at [39, 93] on p "Retail" at bounding box center [32, 96] width 41 height 8
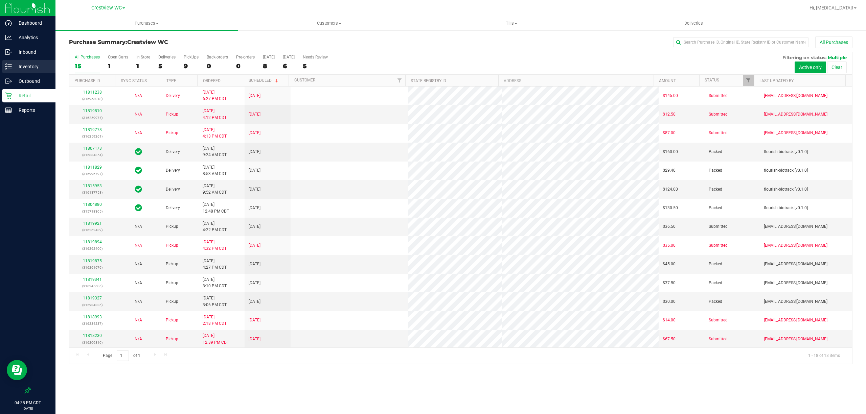
click at [37, 71] on div "Inventory" at bounding box center [28, 67] width 53 height 14
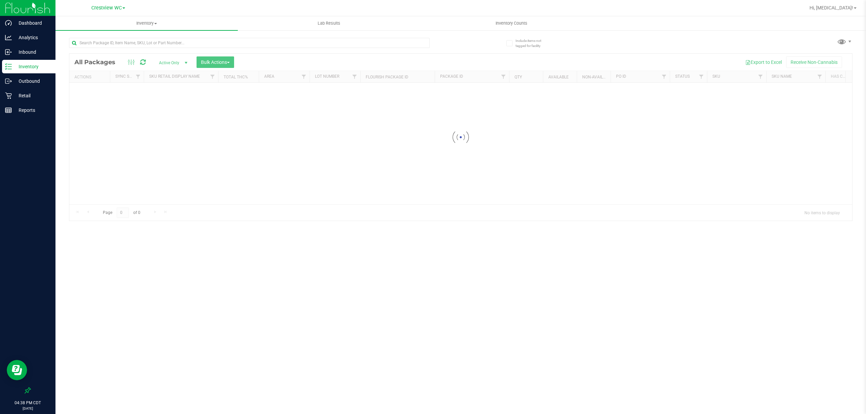
click at [135, 50] on div at bounding box center [249, 46] width 361 height 16
click at [138, 44] on div "Inventory All packages All inventory Waste log Create inventory Lab Results Inv…" at bounding box center [460, 215] width 810 height 398
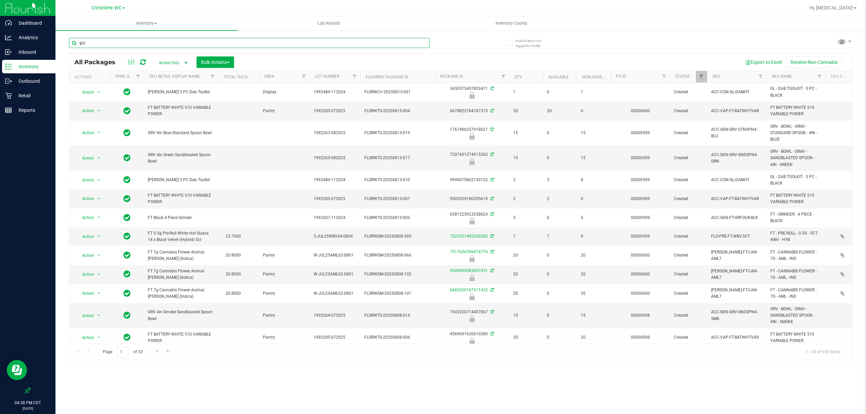
type input "grz"
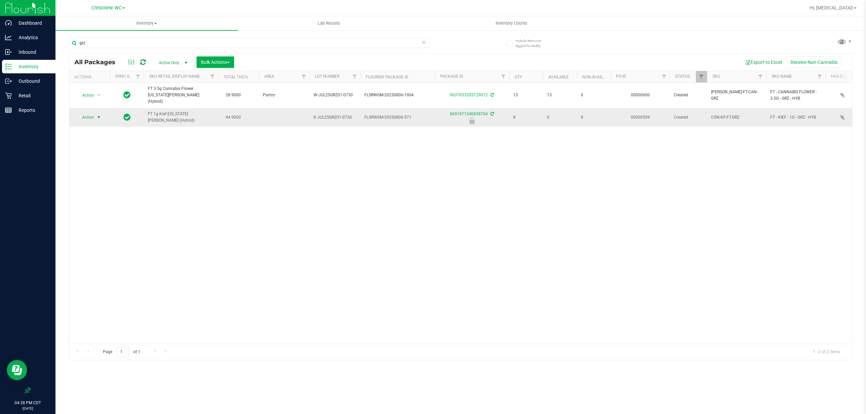
click at [87, 113] on span "Action" at bounding box center [85, 117] width 18 height 9
click at [99, 194] on li "Unlock package" at bounding box center [98, 192] width 44 height 10
click at [35, 95] on p "Retail" at bounding box center [32, 96] width 41 height 8
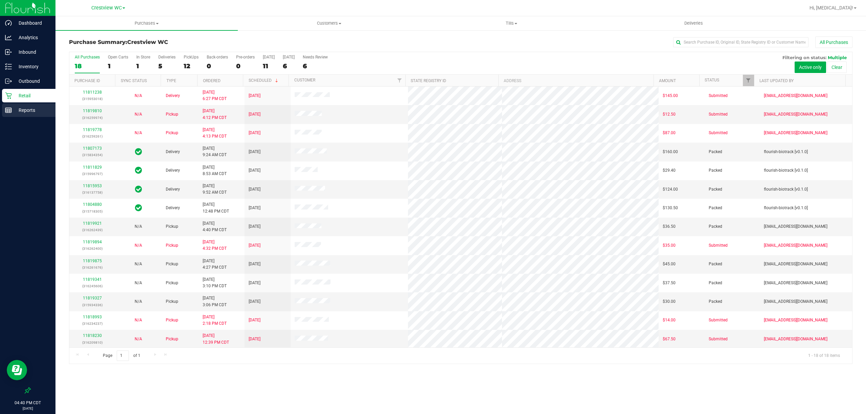
click at [21, 108] on p "Reports" at bounding box center [32, 110] width 41 height 8
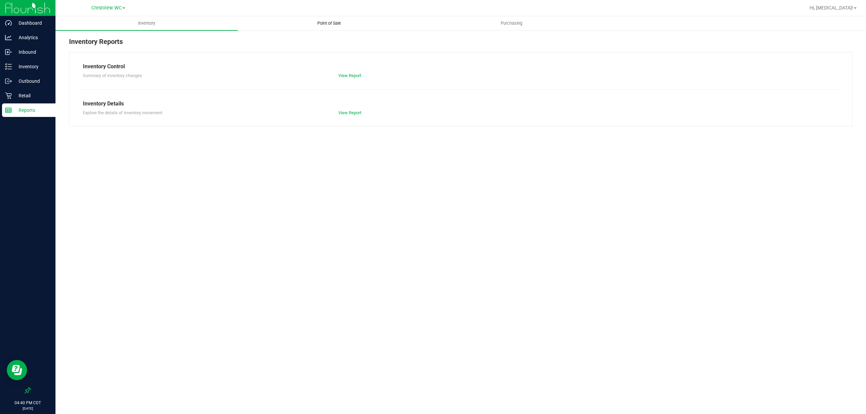
click at [341, 25] on span "Point of Sale" at bounding box center [329, 23] width 42 height 6
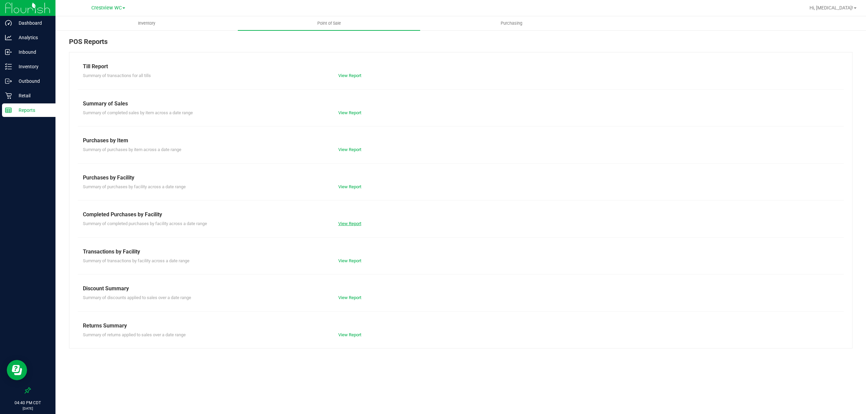
click at [350, 224] on link "View Report" at bounding box center [349, 223] width 23 height 5
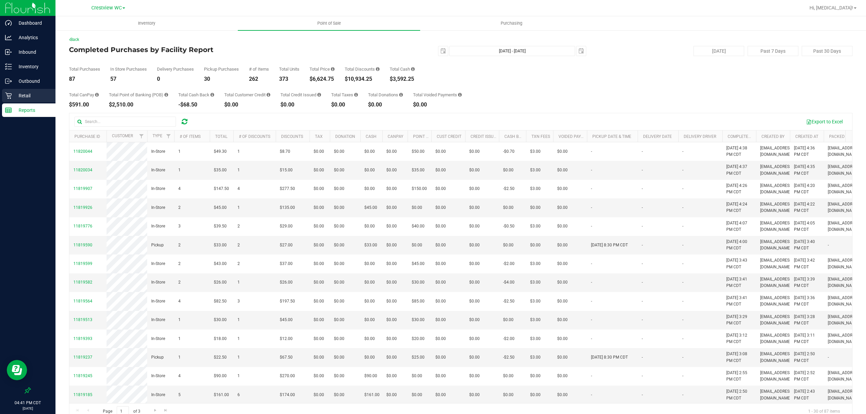
click at [27, 96] on p "Retail" at bounding box center [32, 96] width 41 height 8
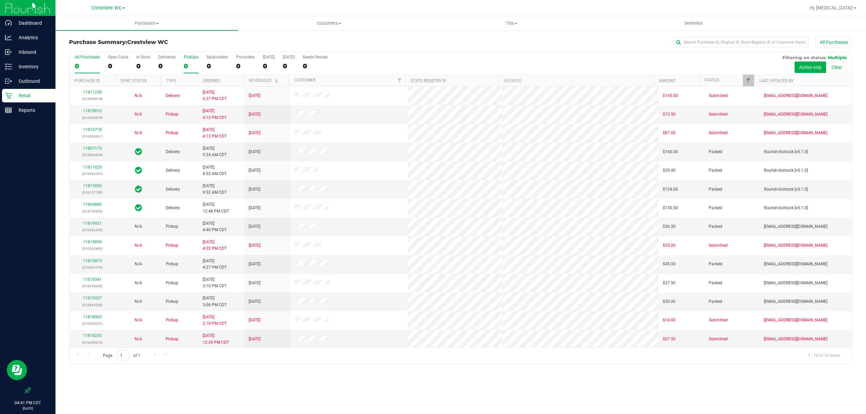
click at [189, 60] on div "PickUps" at bounding box center [191, 57] width 15 height 5
click at [0, 0] on input "PickUps 0" at bounding box center [0, 0] width 0 height 0
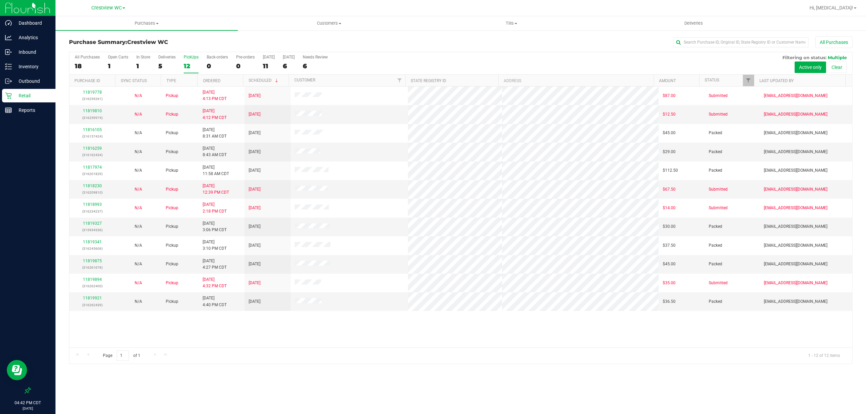
click at [302, 353] on div "Page 1 of 1 1 - 12 of 12 items" at bounding box center [460, 356] width 783 height 16
click at [95, 109] on link "11819810" at bounding box center [92, 111] width 19 height 5
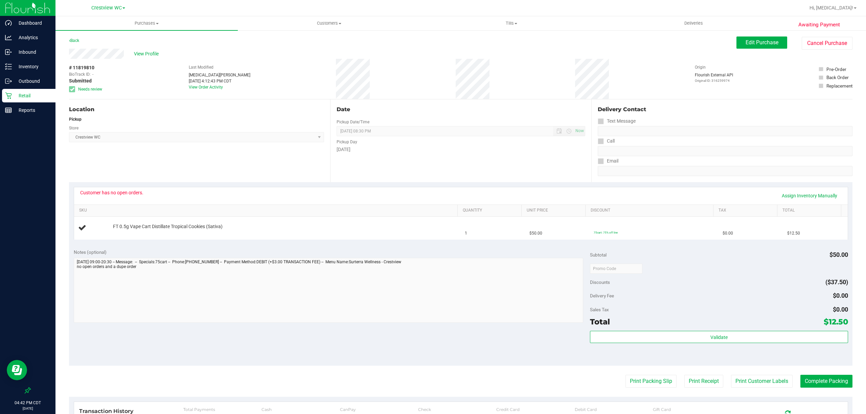
click at [26, 94] on p "Retail" at bounding box center [32, 96] width 41 height 8
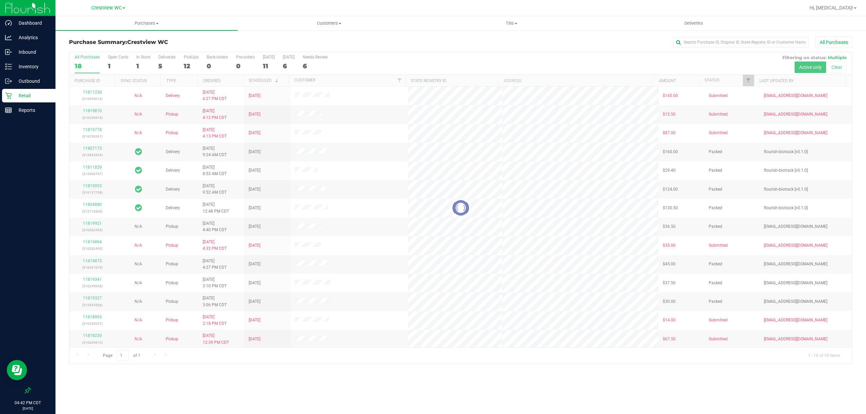
click at [185, 64] on div at bounding box center [460, 208] width 783 height 312
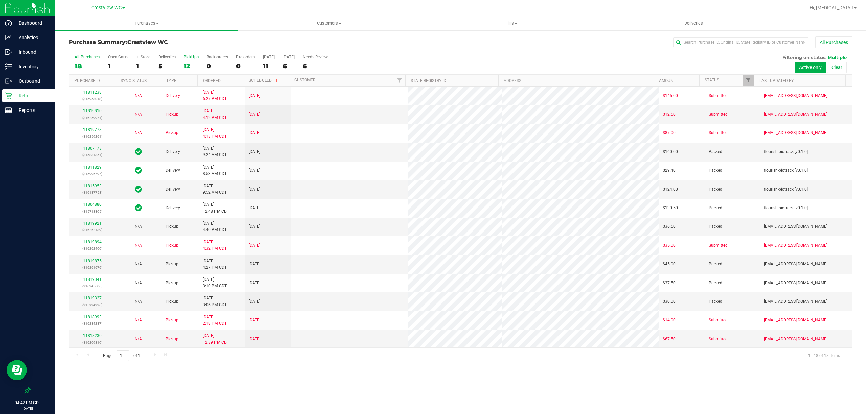
click at [188, 64] on div "12" at bounding box center [191, 66] width 15 height 8
click at [0, 0] on input "PickUps 12" at bounding box center [0, 0] width 0 height 0
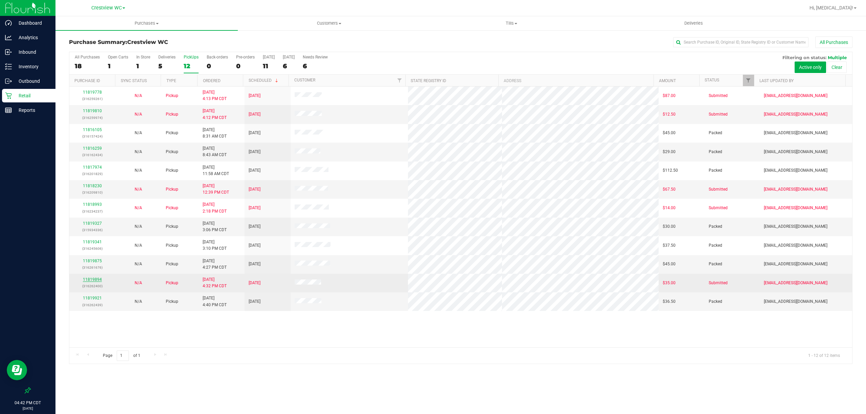
click at [90, 281] on link "11819894" at bounding box center [92, 279] width 19 height 5
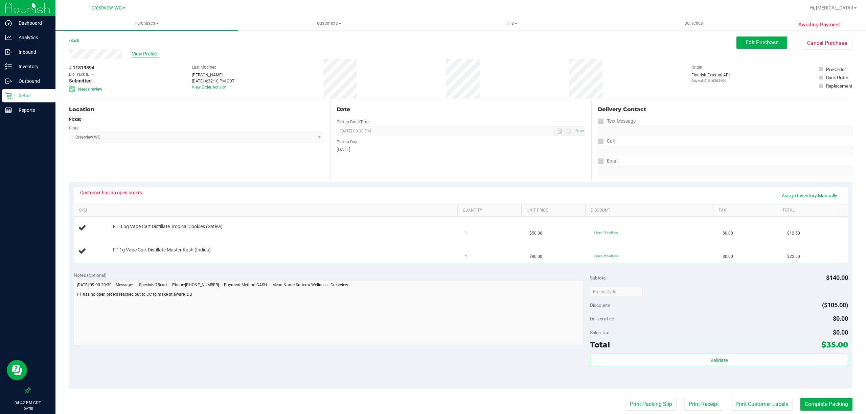
click at [145, 57] on span "View Profile" at bounding box center [145, 53] width 27 height 7
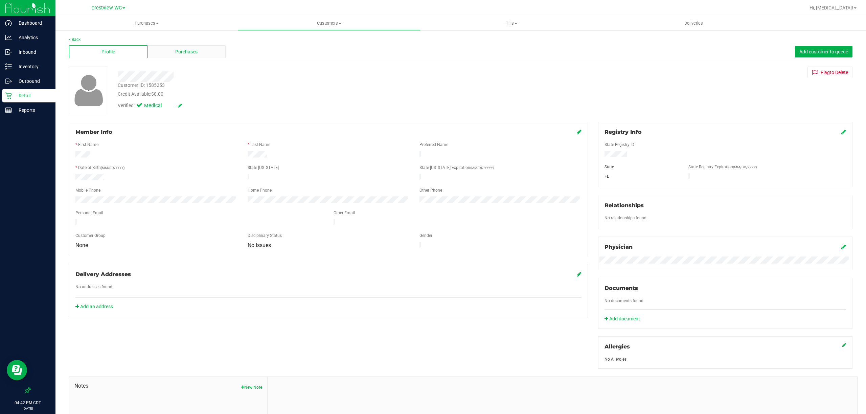
click at [167, 47] on div "Purchases" at bounding box center [186, 51] width 78 height 13
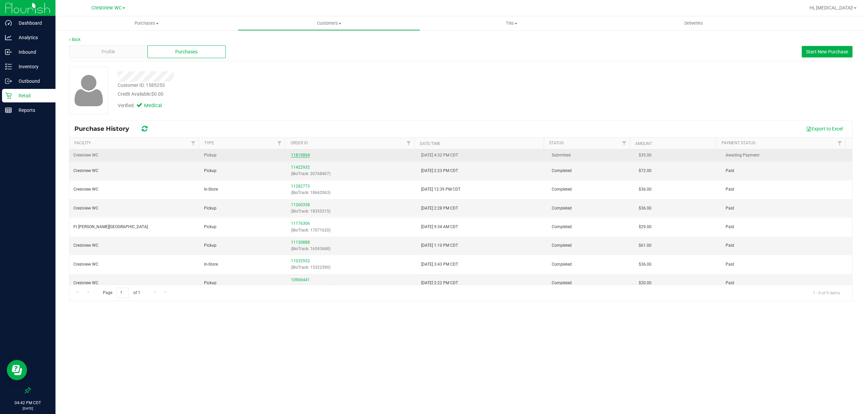
click at [298, 154] on link "11819894" at bounding box center [300, 155] width 19 height 5
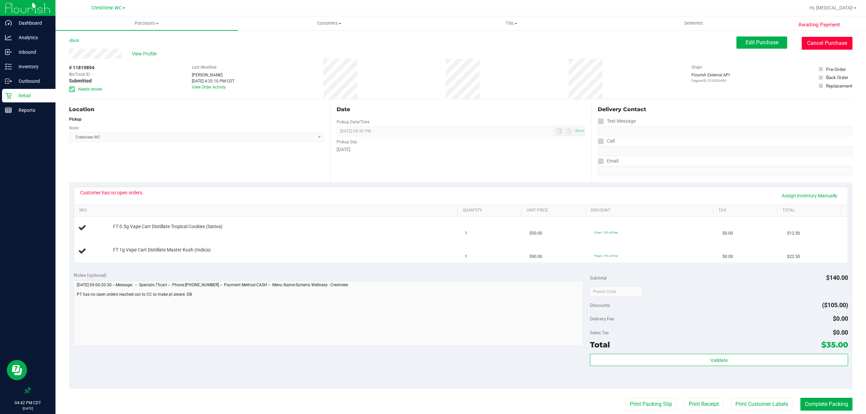
click at [432, 45] on button "Cancel Purchase" at bounding box center [827, 43] width 51 height 13
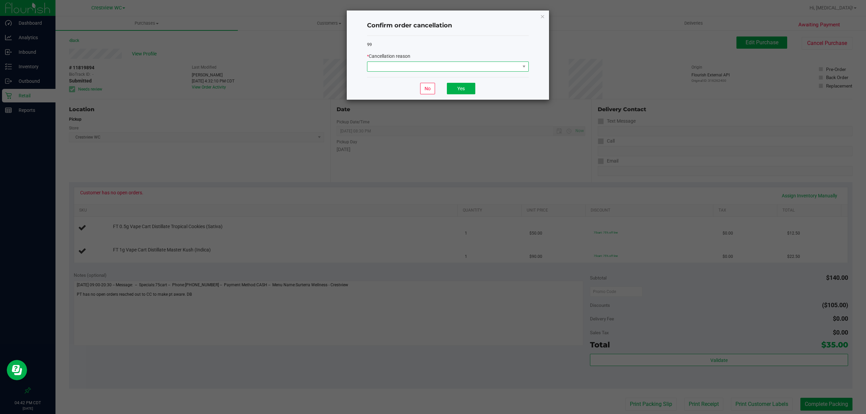
click at [432, 71] on span at bounding box center [443, 66] width 153 height 9
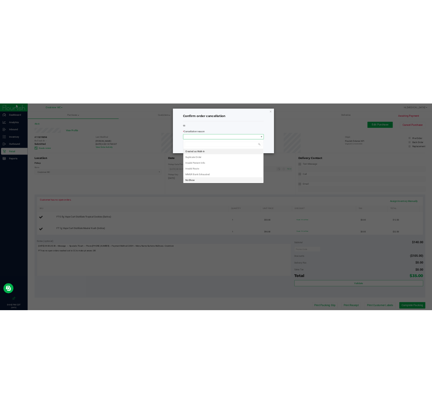
scroll to position [10, 161]
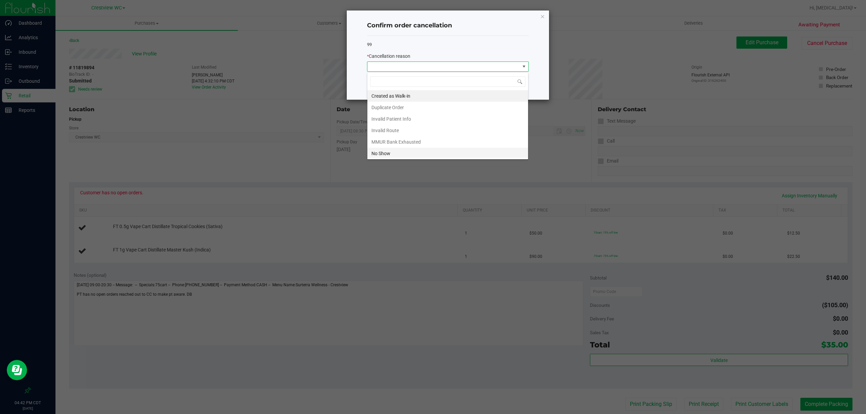
click at [405, 154] on li "No Show" at bounding box center [447, 153] width 161 height 11
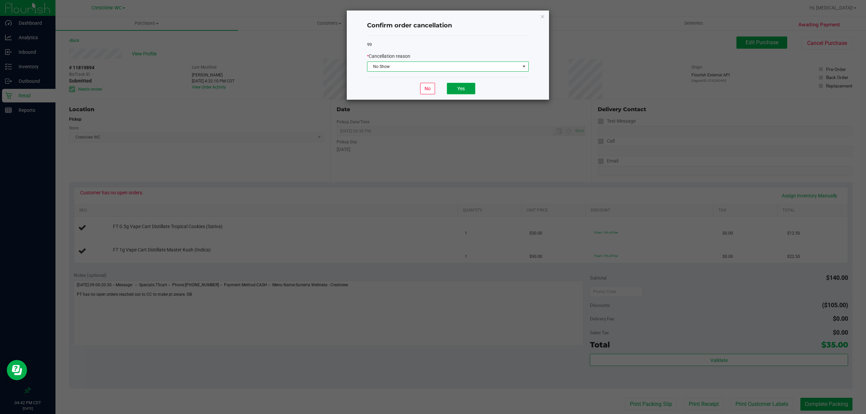
click at [432, 87] on button "Yes" at bounding box center [461, 88] width 28 height 11
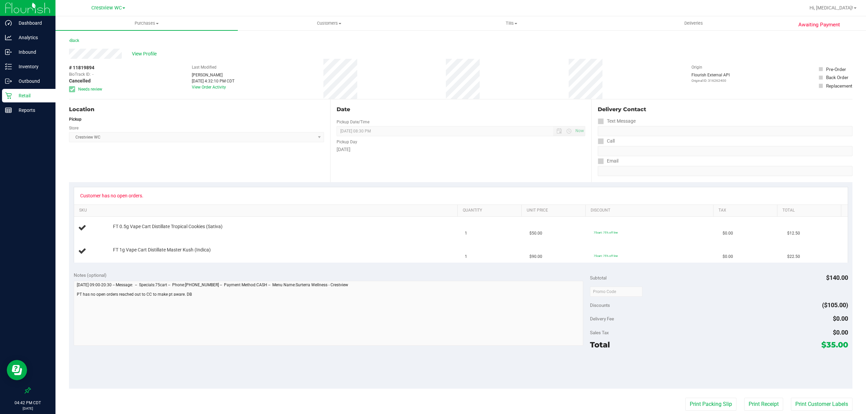
click at [26, 94] on p "Retail" at bounding box center [32, 96] width 41 height 8
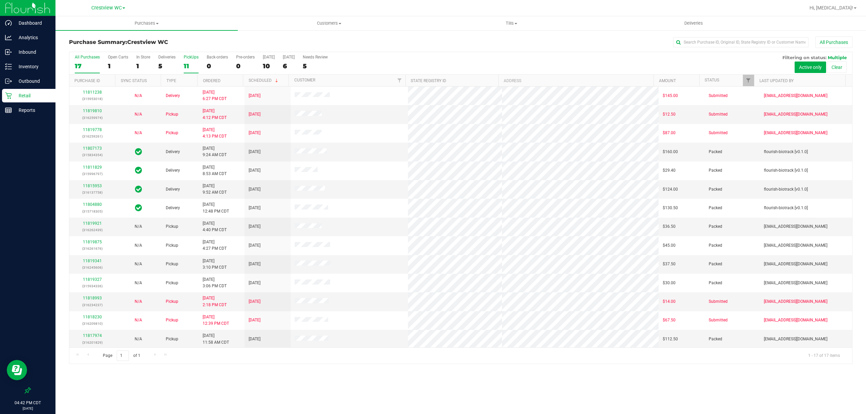
click at [187, 62] on label "PickUps 11" at bounding box center [191, 64] width 15 height 19
click at [0, 0] on input "PickUps 11" at bounding box center [0, 0] width 0 height 0
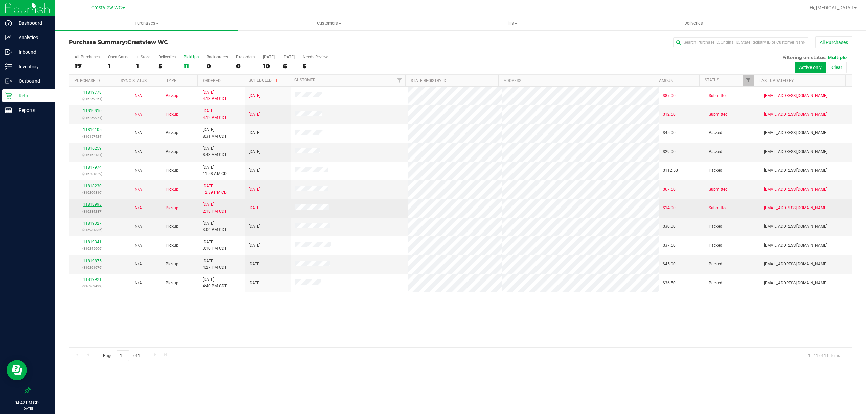
click at [89, 206] on link "11818993" at bounding box center [92, 204] width 19 height 5
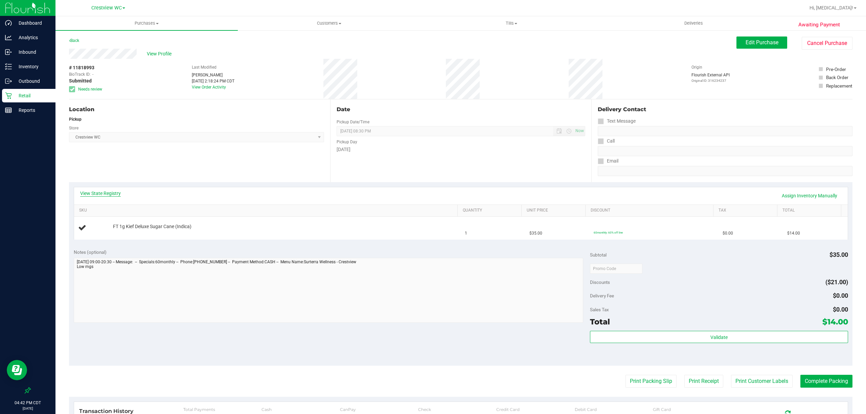
click at [104, 194] on link "View State Registry" at bounding box center [100, 193] width 41 height 7
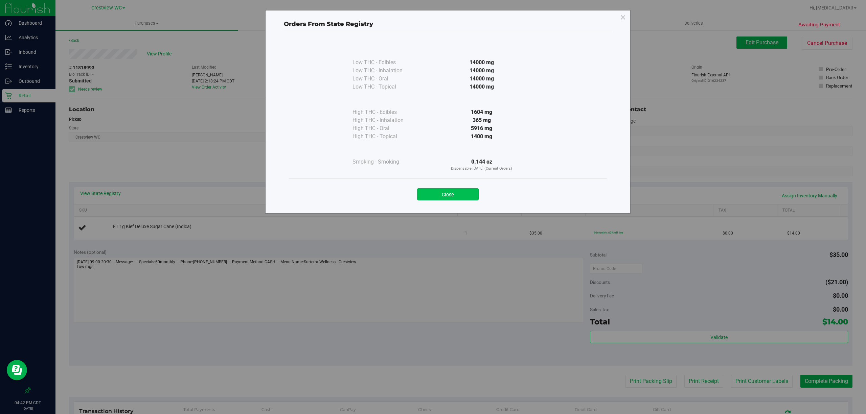
click at [432, 193] on button "Close" at bounding box center [448, 194] width 62 height 12
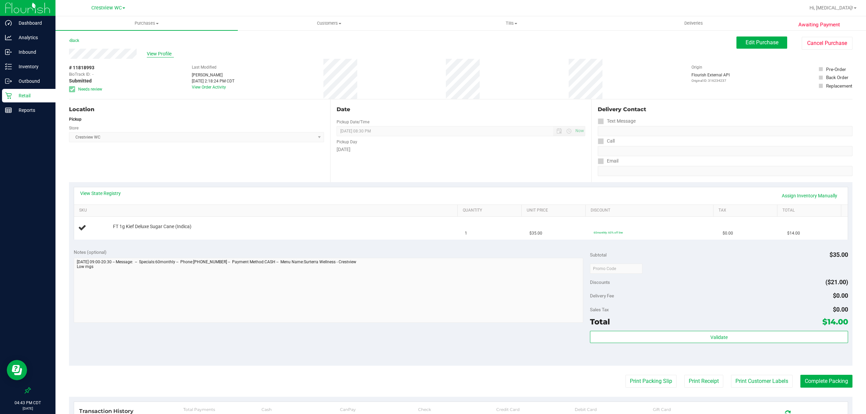
click at [156, 55] on span "View Profile" at bounding box center [160, 53] width 27 height 7
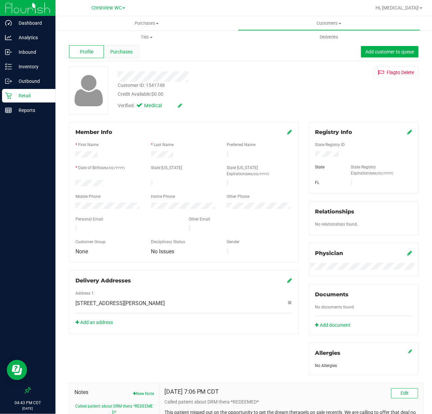
click at [123, 53] on span "Purchases" at bounding box center [121, 51] width 22 height 7
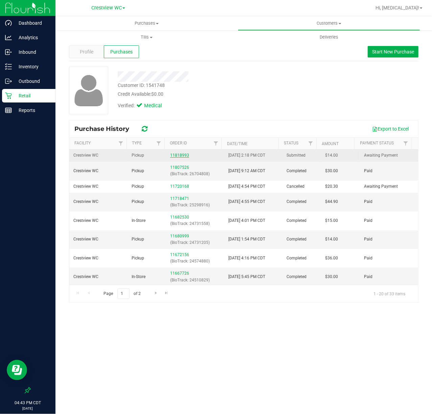
click at [175, 155] on link "11818993" at bounding box center [179, 155] width 19 height 5
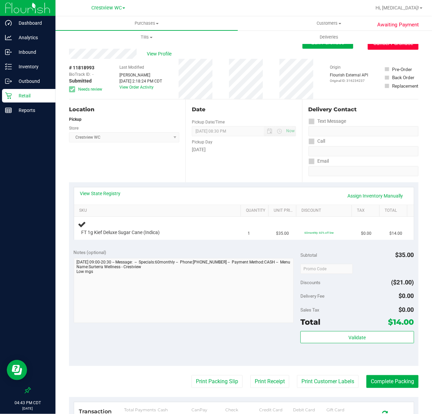
click at [380, 44] on button "Cancel Purchase" at bounding box center [393, 43] width 51 height 13
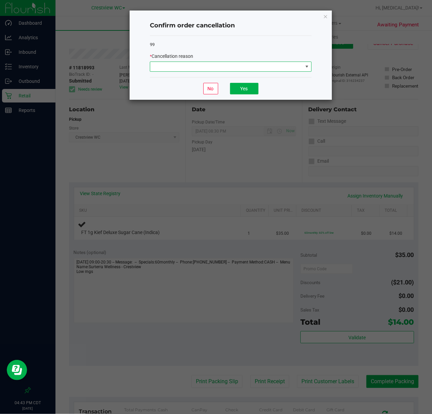
click at [287, 70] on span at bounding box center [226, 66] width 153 height 9
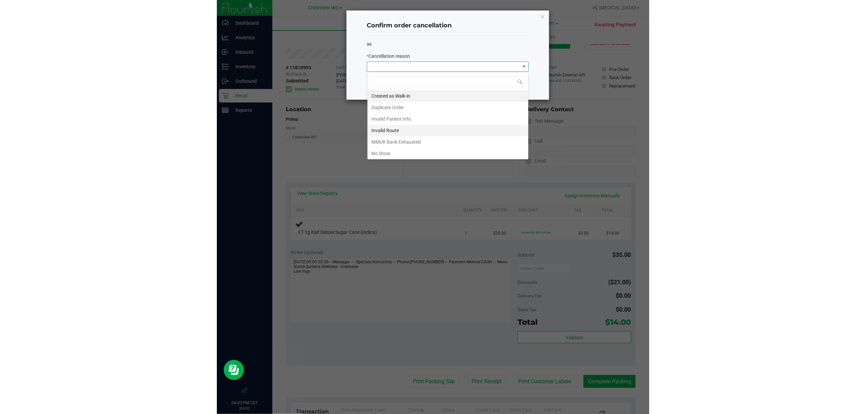
scroll to position [38, 0]
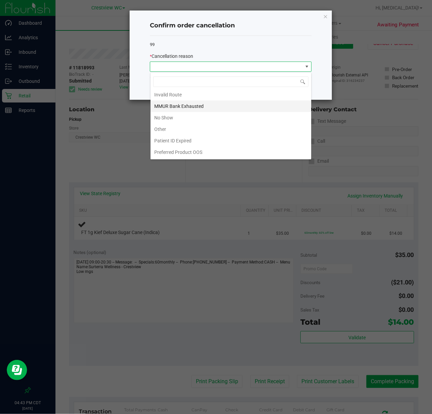
click at [193, 102] on li "MMUR Bank Exhausted" at bounding box center [231, 105] width 161 height 11
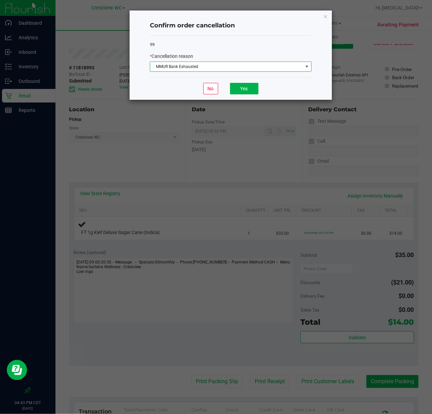
click at [261, 87] on div "No Yes" at bounding box center [231, 88] width 162 height 23
click at [246, 91] on button "Yes" at bounding box center [244, 88] width 28 height 11
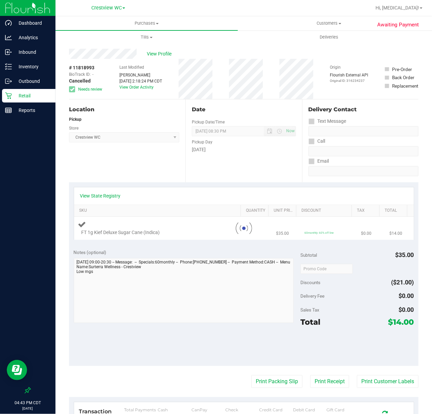
click at [38, 96] on p "Retail" at bounding box center [32, 96] width 41 height 8
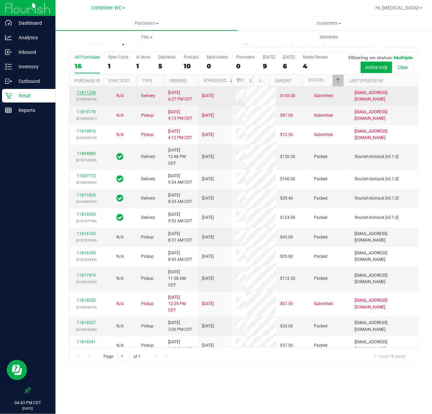
click at [84, 95] on link "11811238" at bounding box center [86, 92] width 19 height 5
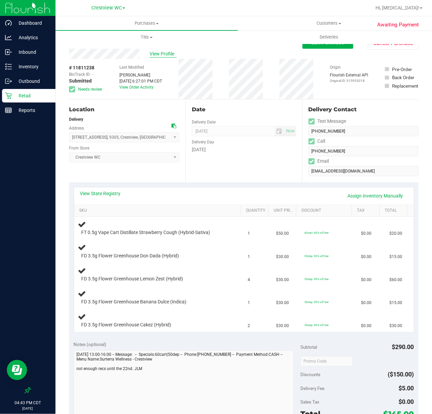
click at [158, 55] on span "View Profile" at bounding box center [162, 53] width 27 height 7
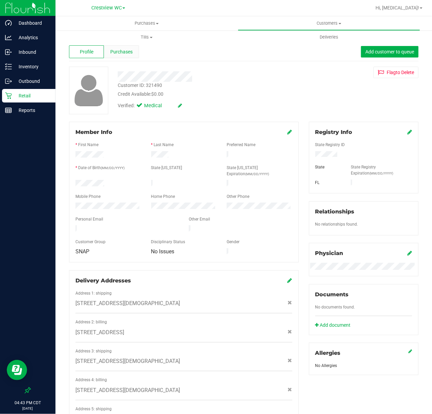
click at [126, 53] on span "Purchases" at bounding box center [121, 51] width 22 height 7
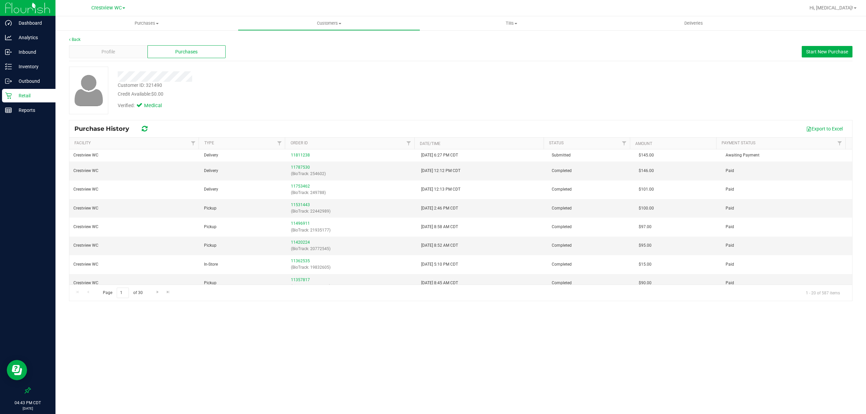
click at [24, 95] on p "Retail" at bounding box center [32, 96] width 41 height 8
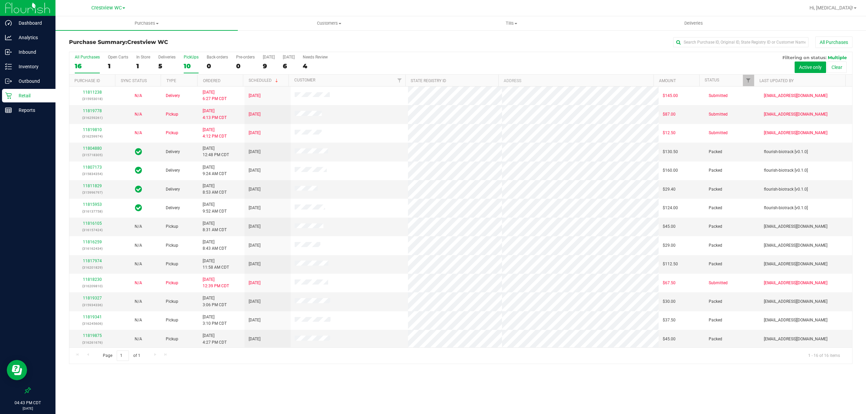
click at [188, 65] on div "10" at bounding box center [191, 66] width 15 height 8
click at [0, 0] on input "PickUps 10" at bounding box center [0, 0] width 0 height 0
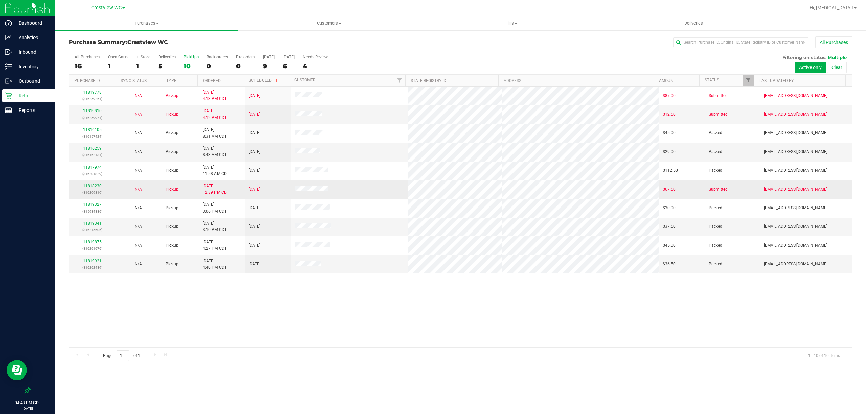
click at [92, 185] on link "11818230" at bounding box center [92, 186] width 19 height 5
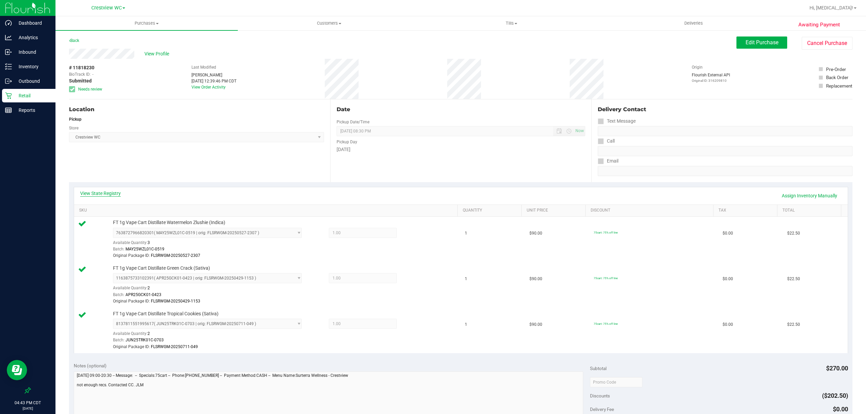
click at [107, 191] on link "View State Registry" at bounding box center [100, 193] width 41 height 7
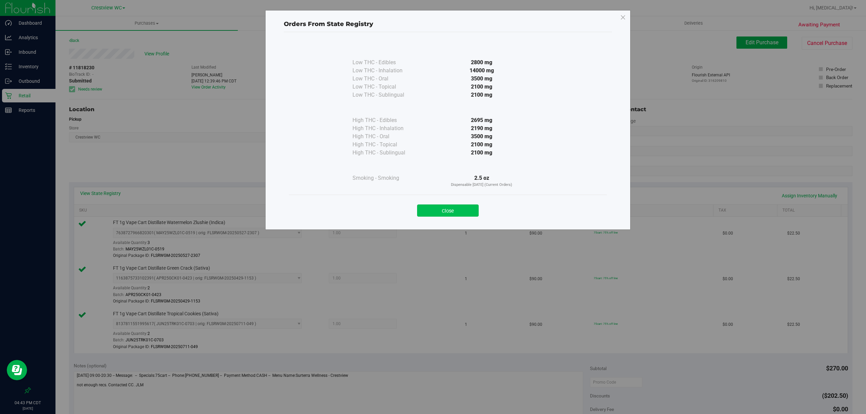
click at [432, 209] on button "Close" at bounding box center [448, 211] width 62 height 12
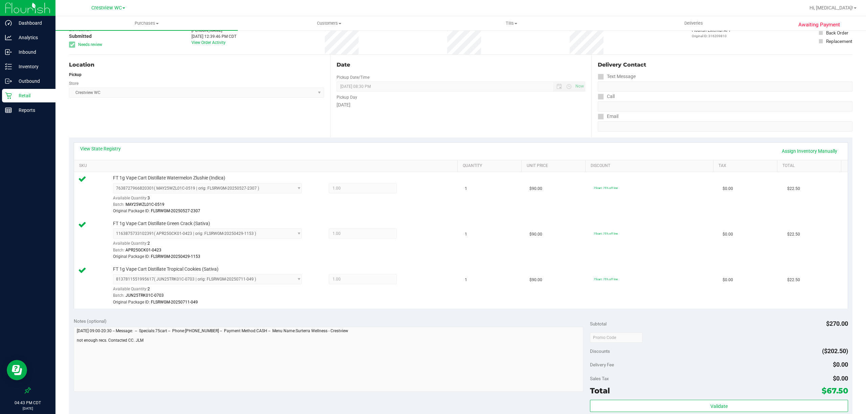
scroll to position [180, 0]
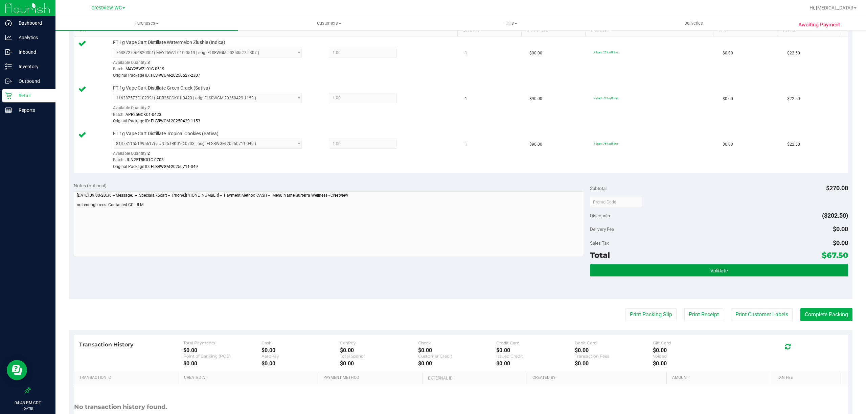
click at [432, 271] on button "Validate" at bounding box center [719, 270] width 258 height 12
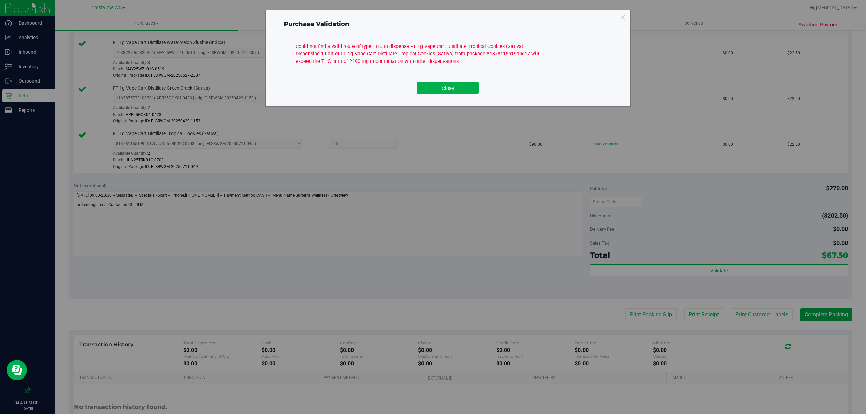
click at [432, 105] on div "Purchase Validation Could not find a valid route of type THC to dispense FT 1g …" at bounding box center [447, 58] width 365 height 97
click at [432, 90] on button "Close" at bounding box center [448, 88] width 62 height 12
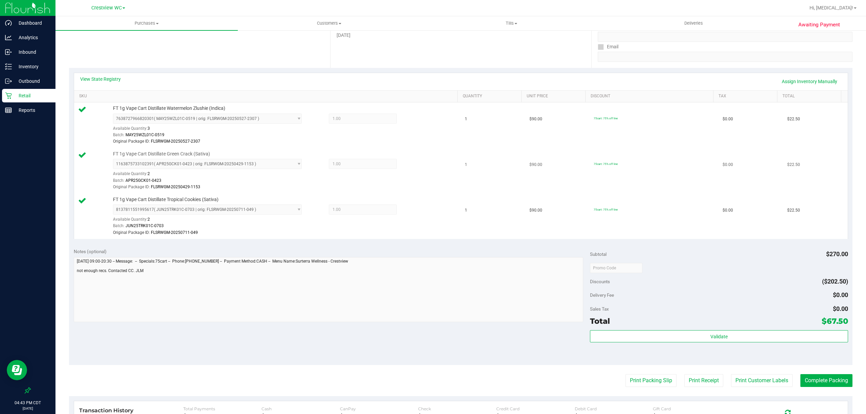
scroll to position [0, 0]
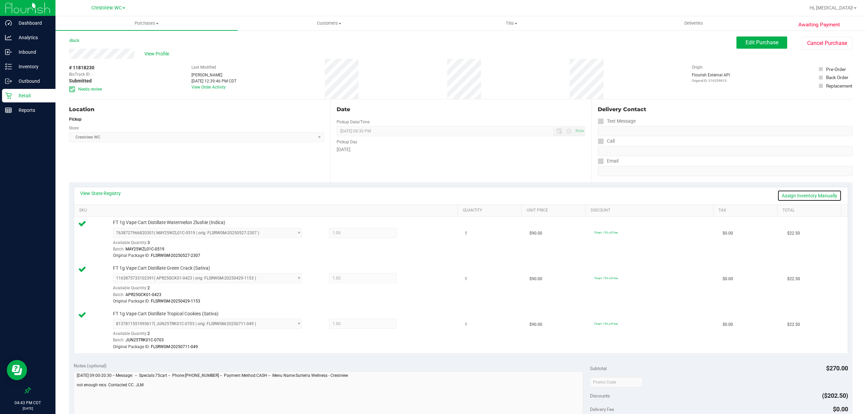
click at [432, 194] on link "Assign Inventory Manually" at bounding box center [809, 195] width 64 height 11
click at [406, 232] on div at bounding box center [411, 234] width 28 height 8
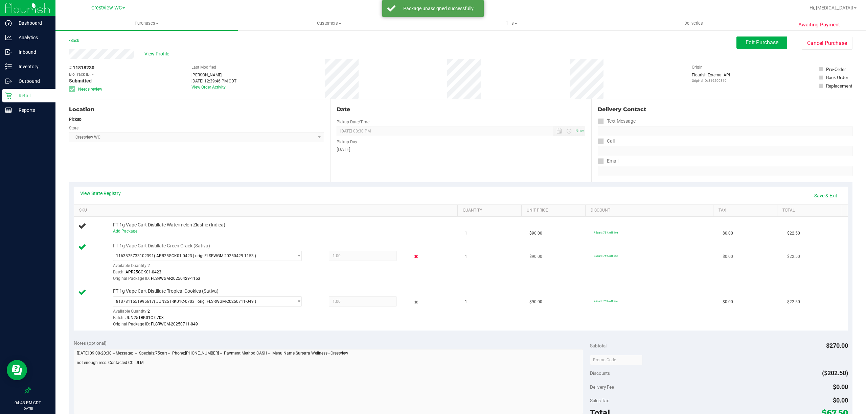
click at [413, 256] on icon at bounding box center [416, 257] width 7 height 8
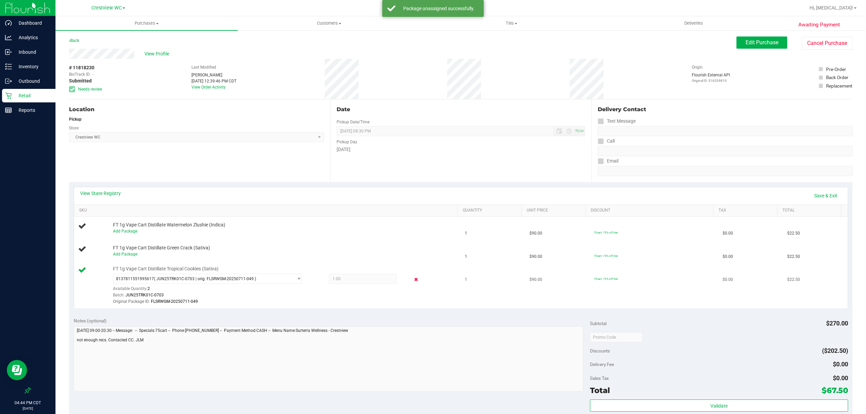
click at [413, 280] on icon at bounding box center [416, 280] width 7 height 8
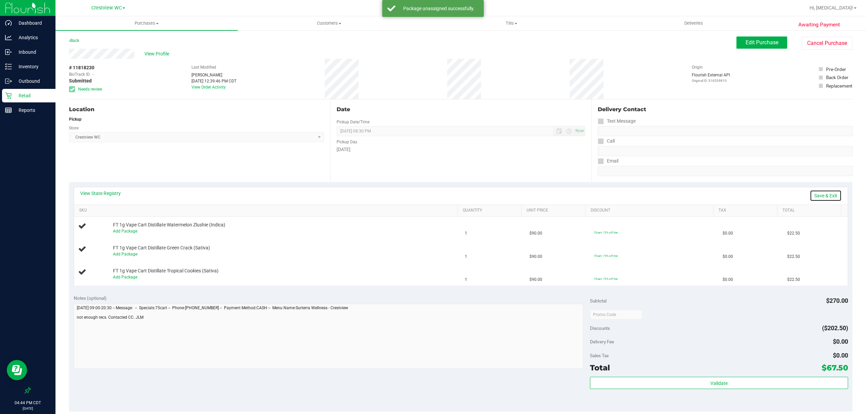
click at [432, 198] on link "Save & Exit" at bounding box center [826, 195] width 32 height 11
click at [157, 53] on span "View Profile" at bounding box center [157, 53] width 27 height 7
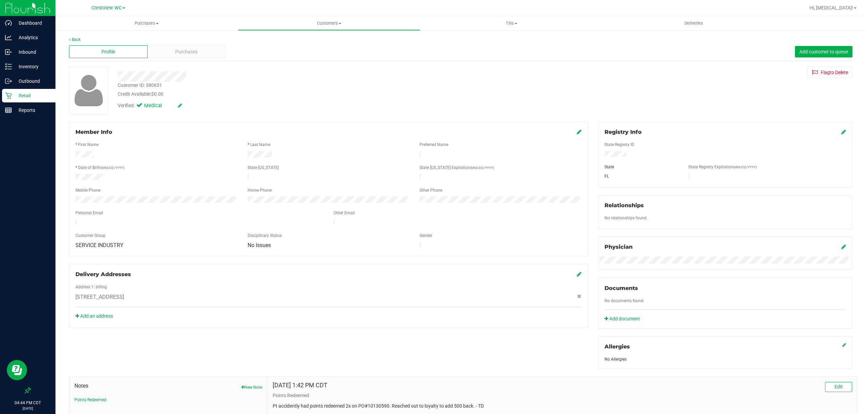
click at [154, 85] on div "Customer ID: 380651" at bounding box center [140, 85] width 44 height 7
click at [189, 51] on span "Purchases" at bounding box center [186, 51] width 22 height 7
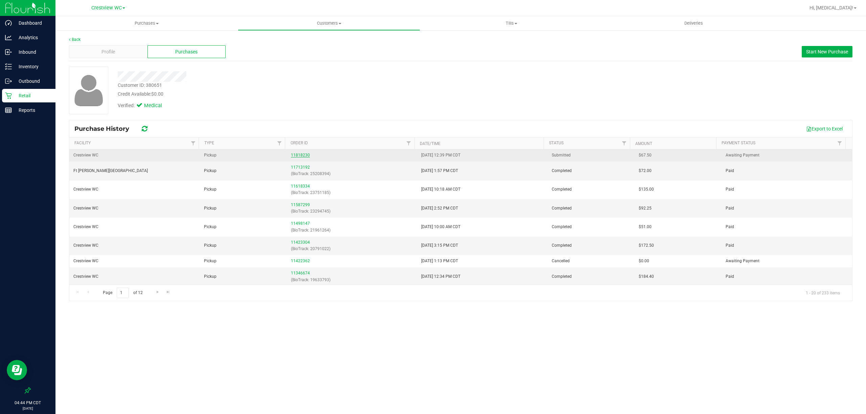
click at [300, 153] on link "11818230" at bounding box center [300, 155] width 19 height 5
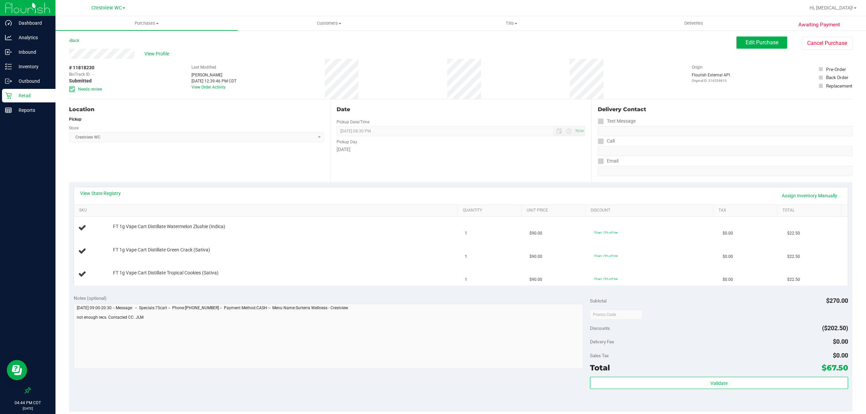
click at [37, 98] on p "Retail" at bounding box center [32, 96] width 41 height 8
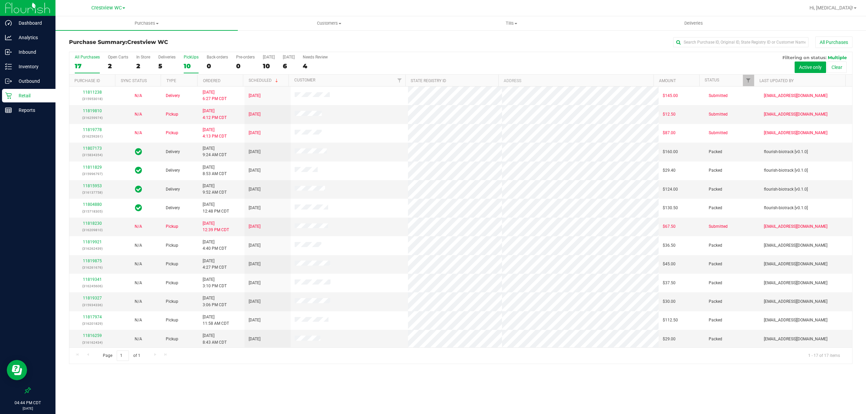
click at [191, 64] on div "10" at bounding box center [191, 66] width 15 height 8
click at [0, 0] on input "PickUps 10" at bounding box center [0, 0] width 0 height 0
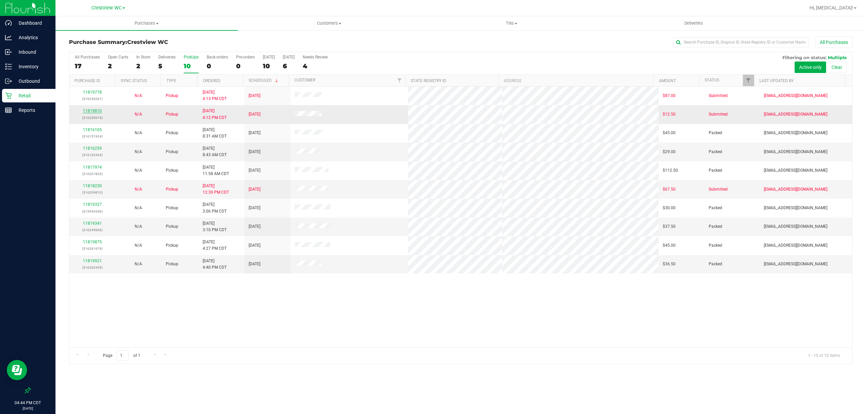
click at [95, 110] on link "11819810" at bounding box center [92, 111] width 19 height 5
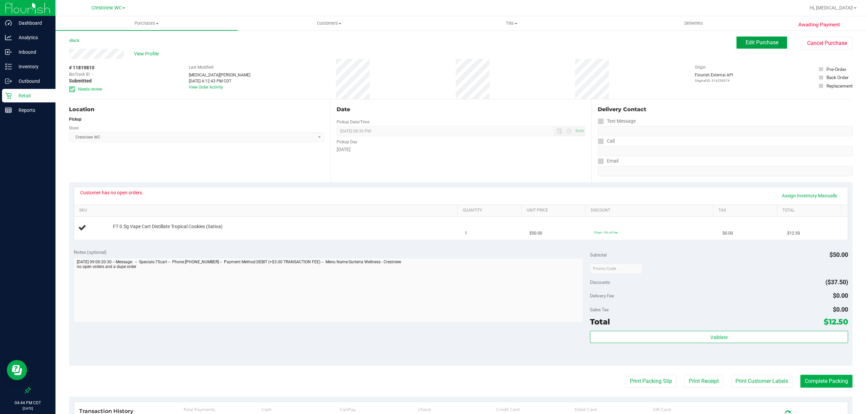
click at [432, 45] on span "Edit Purchase" at bounding box center [761, 42] width 33 height 6
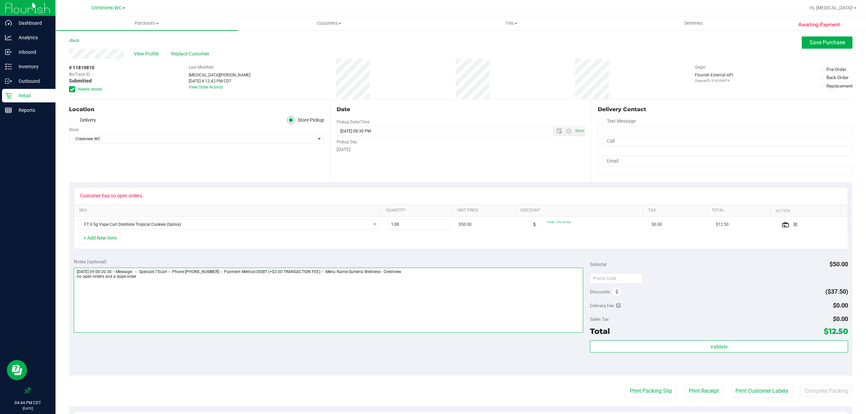
drag, startPoint x: 158, startPoint y: 282, endPoint x: 37, endPoint y: 282, distance: 121.1
click at [37, 282] on div "Dashboard Analytics Inbound Inventory Outbound Retail Reports 04:44 PM CDT 08/2…" at bounding box center [433, 207] width 866 height 414
type textarea "Thursday 08/21/2025 09:00-20:30 -- Message: -- Specials:75cart -- Phone:7178267…"
click at [432, 39] on button "Save Purchase" at bounding box center [827, 43] width 51 height 12
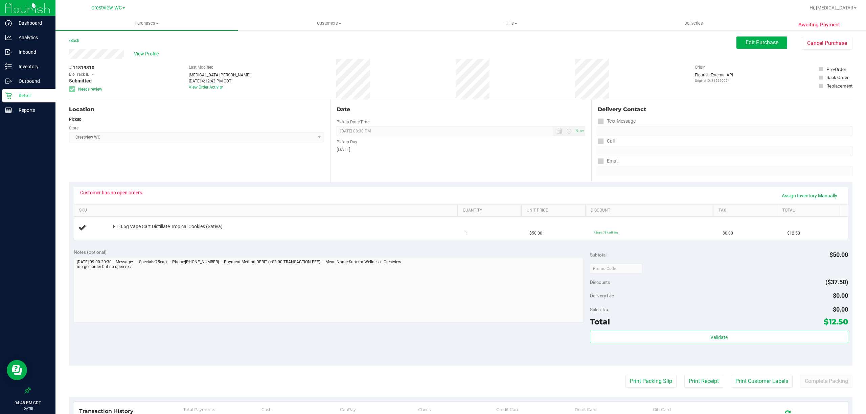
click at [144, 53] on span "View Profile" at bounding box center [147, 53] width 27 height 7
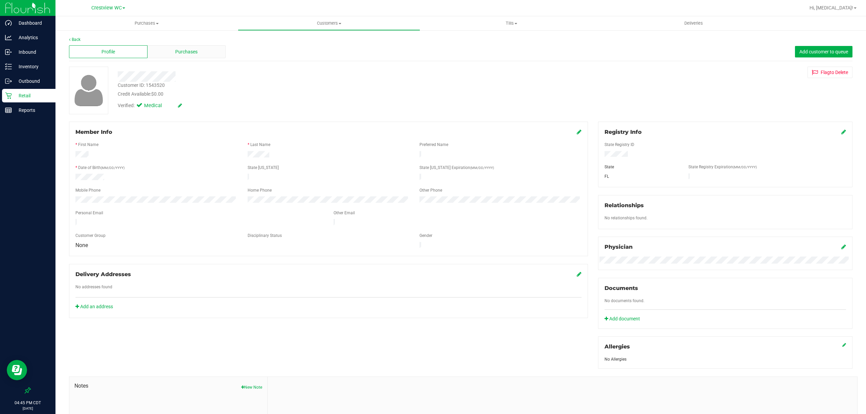
click at [166, 52] on div "Purchases" at bounding box center [186, 51] width 78 height 13
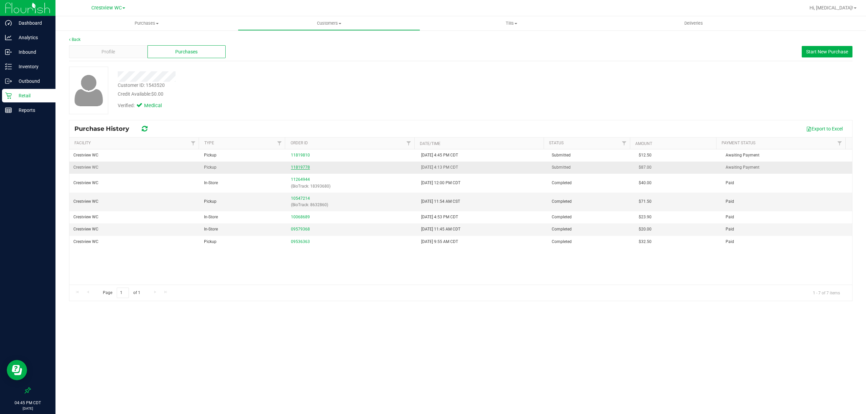
click at [291, 167] on link "11819778" at bounding box center [300, 167] width 19 height 5
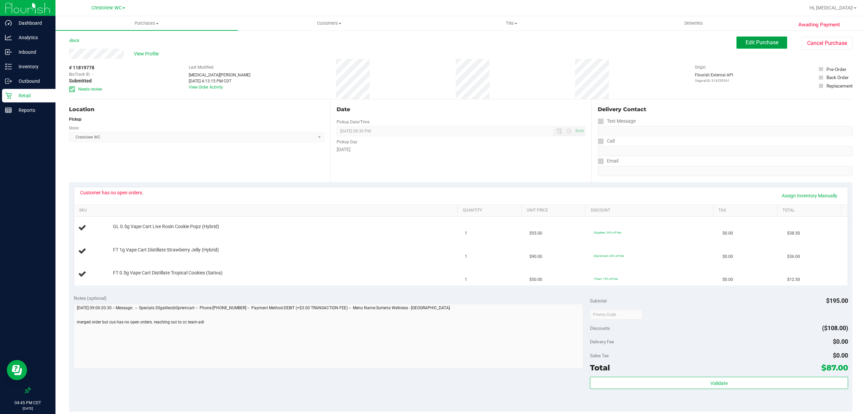
click at [432, 41] on span "Edit Purchase" at bounding box center [761, 42] width 33 height 6
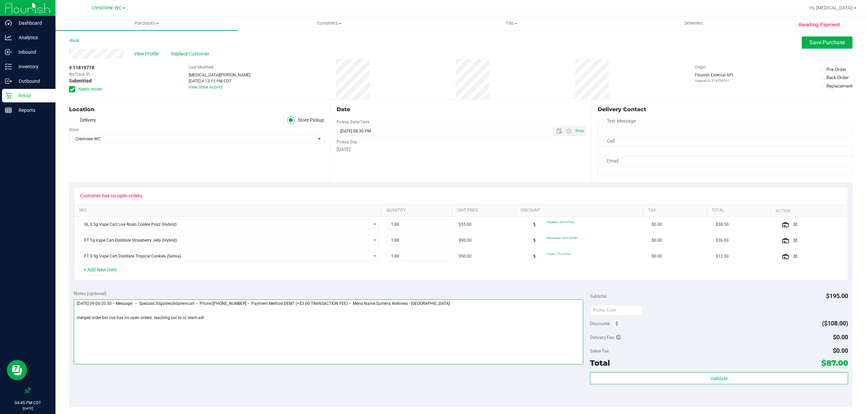
click at [258, 341] on textarea at bounding box center [328, 332] width 509 height 65
type textarea "Thursday 08/21/2025 09:00-20:30 -- Message: -- Specials:30galileo|60premcart --…"
click at [432, 43] on span "Save Purchase" at bounding box center [827, 42] width 36 height 6
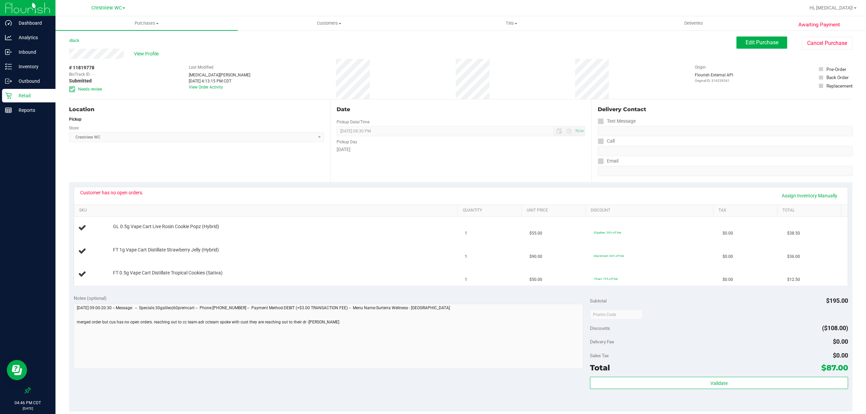
click at [15, 98] on p "Retail" at bounding box center [32, 96] width 41 height 8
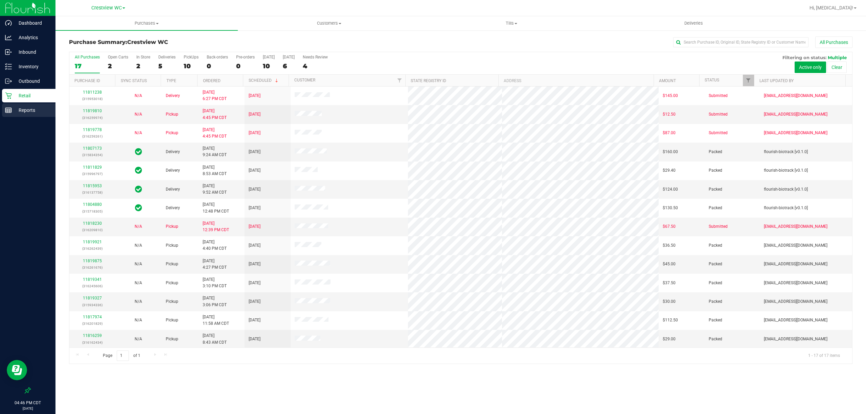
click at [31, 114] on p "Reports" at bounding box center [32, 110] width 41 height 8
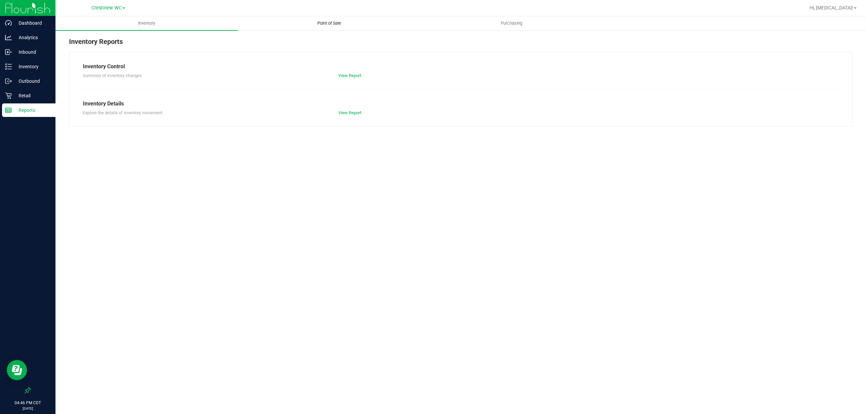
click at [330, 25] on span "Point of Sale" at bounding box center [329, 23] width 42 height 6
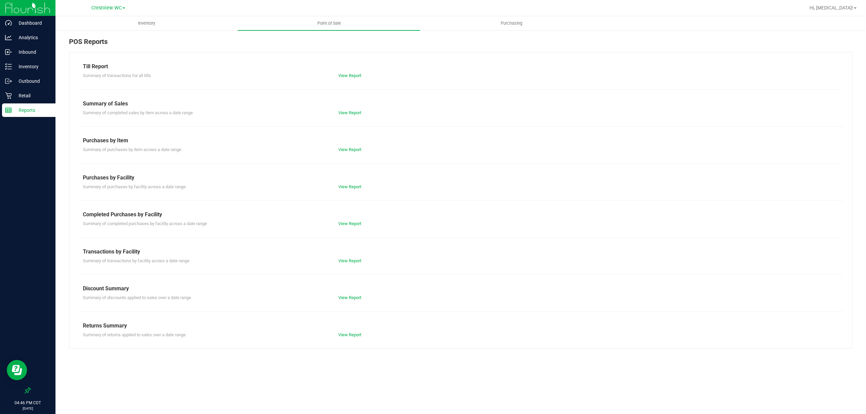
click at [348, 218] on div "Completed Purchases by Facility" at bounding box center [461, 215] width 756 height 8
click at [348, 222] on link "View Report" at bounding box center [349, 223] width 23 height 5
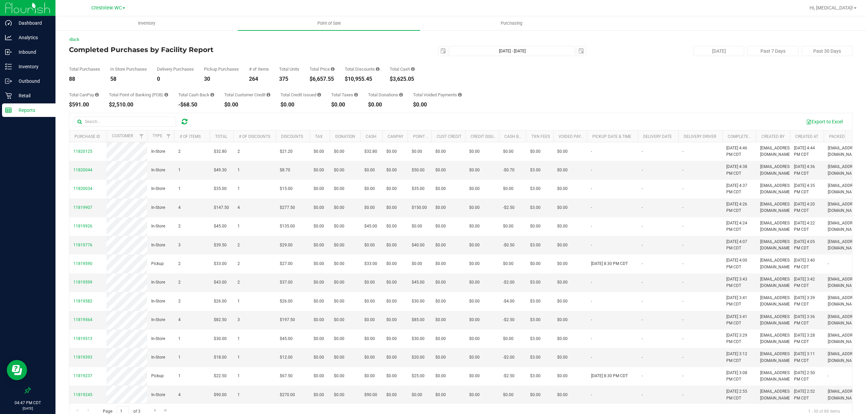
click at [432, 113] on div "Export to Excel Purchase ID Customer Type # of Items Total # of Discounts Disco…" at bounding box center [460, 266] width 783 height 307
click at [432, 101] on div "Total CanPay $591.00 Total Point of Banking (POB) $2,510.00 Total Cash Back -$6…" at bounding box center [460, 95] width 783 height 26
click at [24, 92] on p "Retail" at bounding box center [32, 96] width 41 height 8
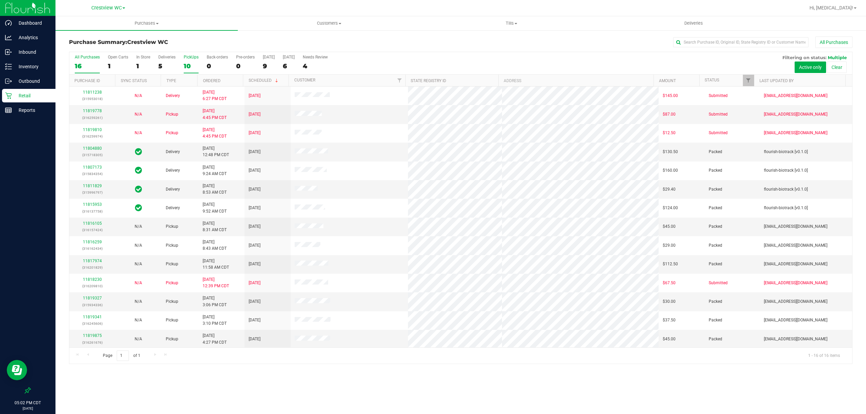
click at [188, 63] on div "10" at bounding box center [191, 66] width 15 height 8
click at [0, 0] on input "PickUps 10" at bounding box center [0, 0] width 0 height 0
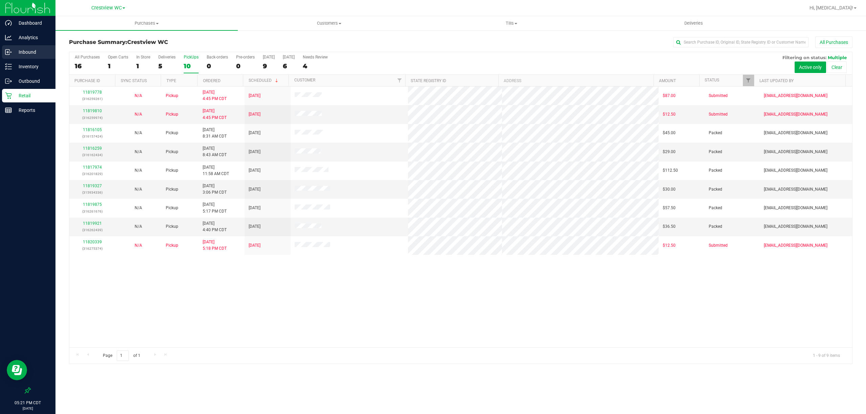
click at [30, 53] on p "Inbound" at bounding box center [32, 52] width 41 height 8
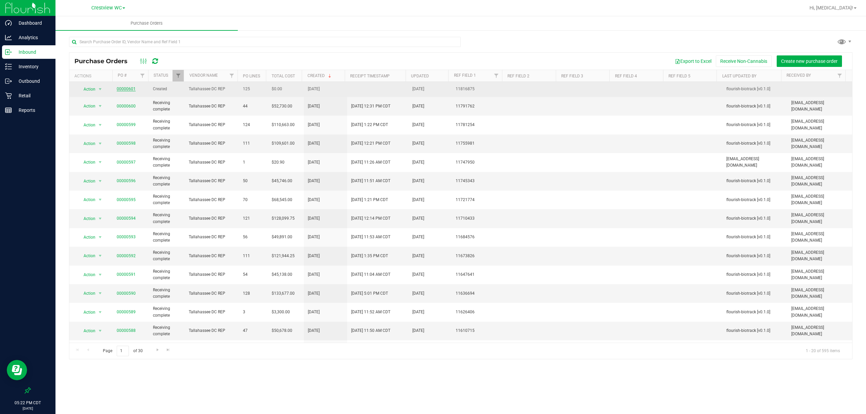
click at [127, 91] on link "00000601" at bounding box center [126, 89] width 19 height 5
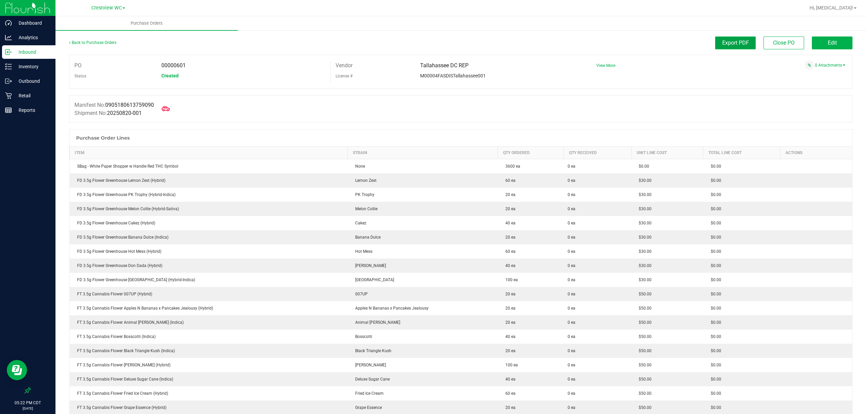
click at [720, 38] on button "Export PDF" at bounding box center [735, 43] width 41 height 13
